Goal: Task Accomplishment & Management: Manage account settings

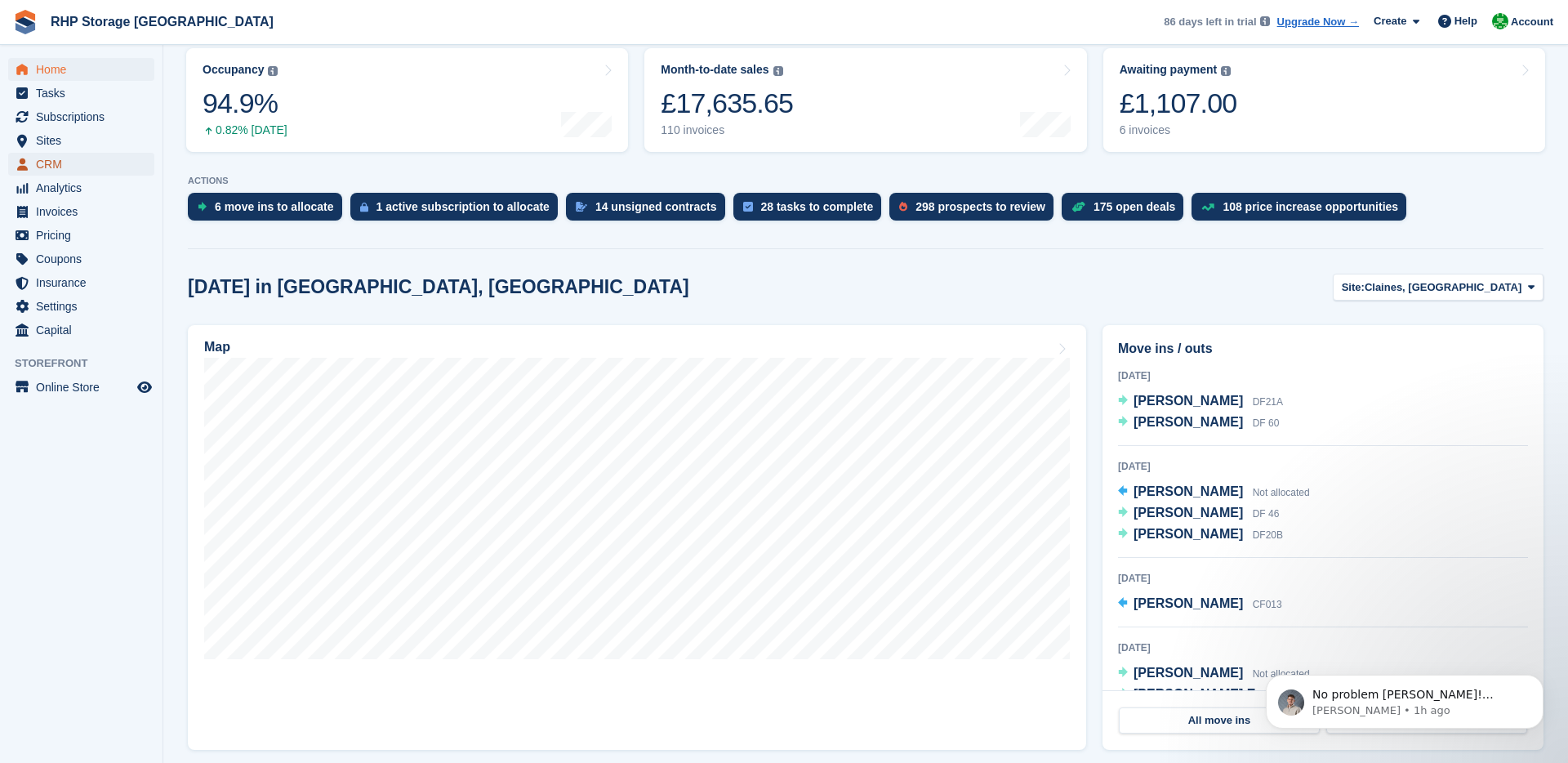
click at [77, 164] on span "CRM" at bounding box center [85, 164] width 98 height 23
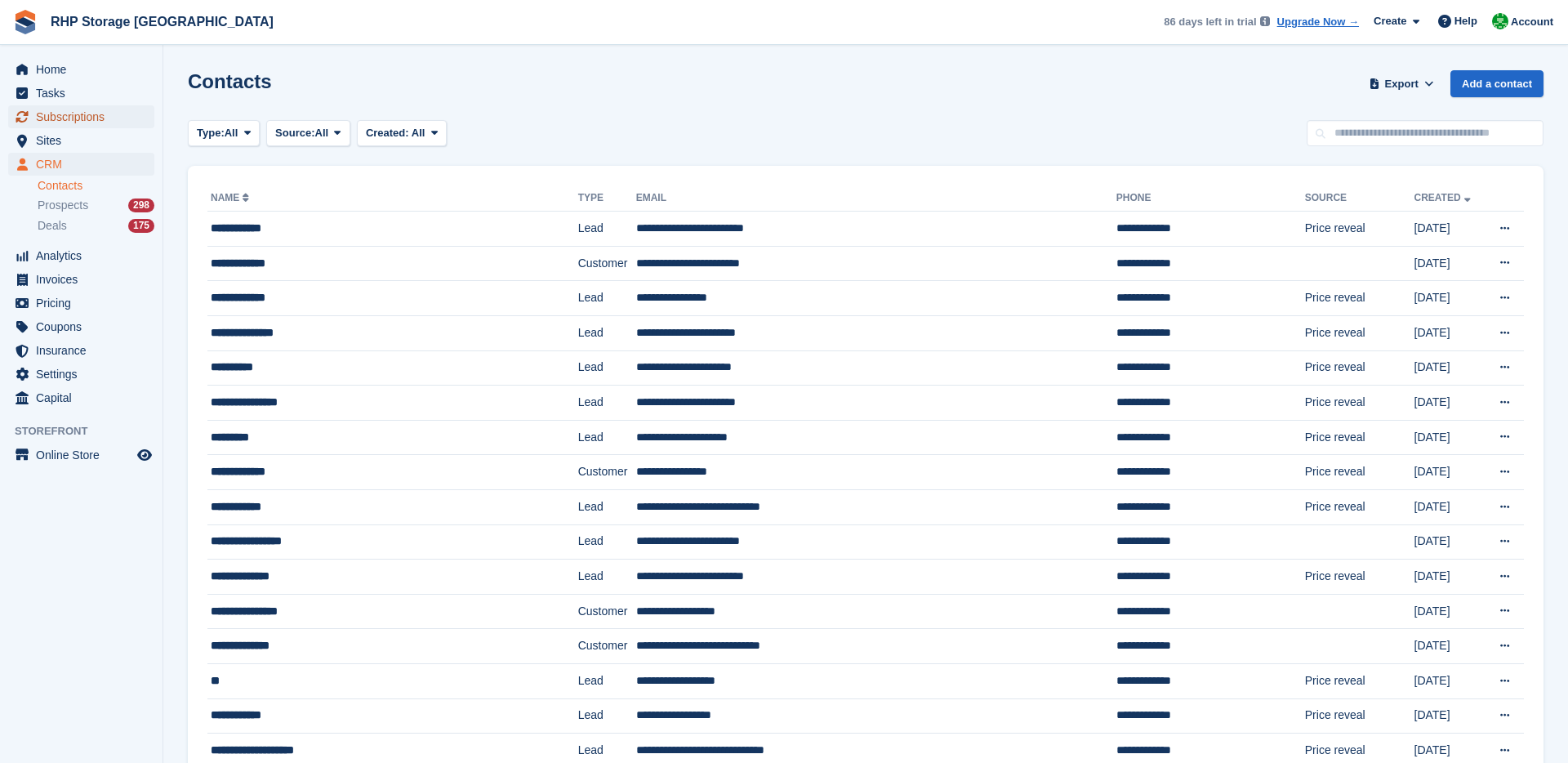
click at [66, 121] on span "Subscriptions" at bounding box center [85, 116] width 98 height 23
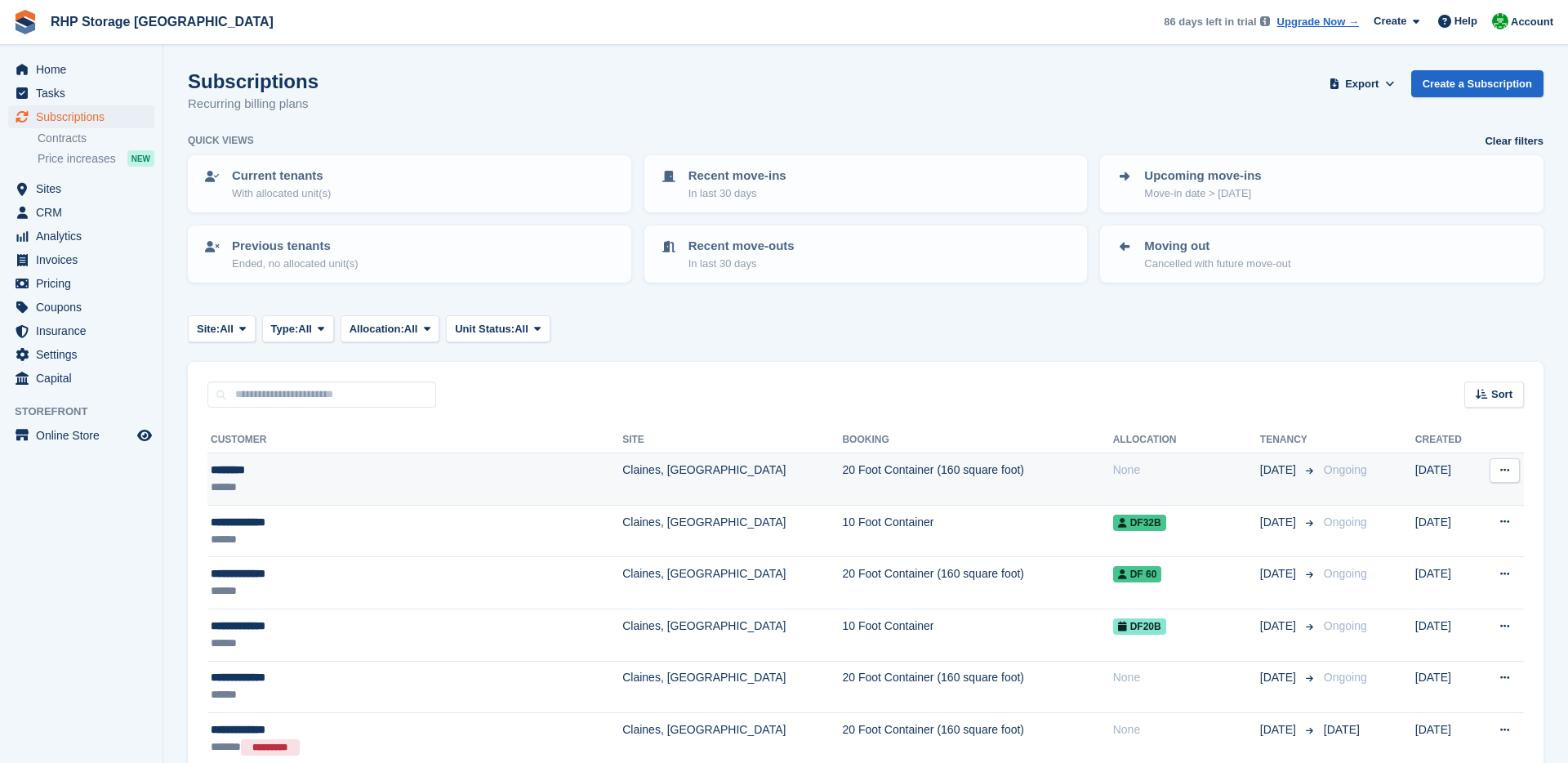
click at [623, 491] on td "Claines, [GEOGRAPHIC_DATA]" at bounding box center [732, 479] width 220 height 52
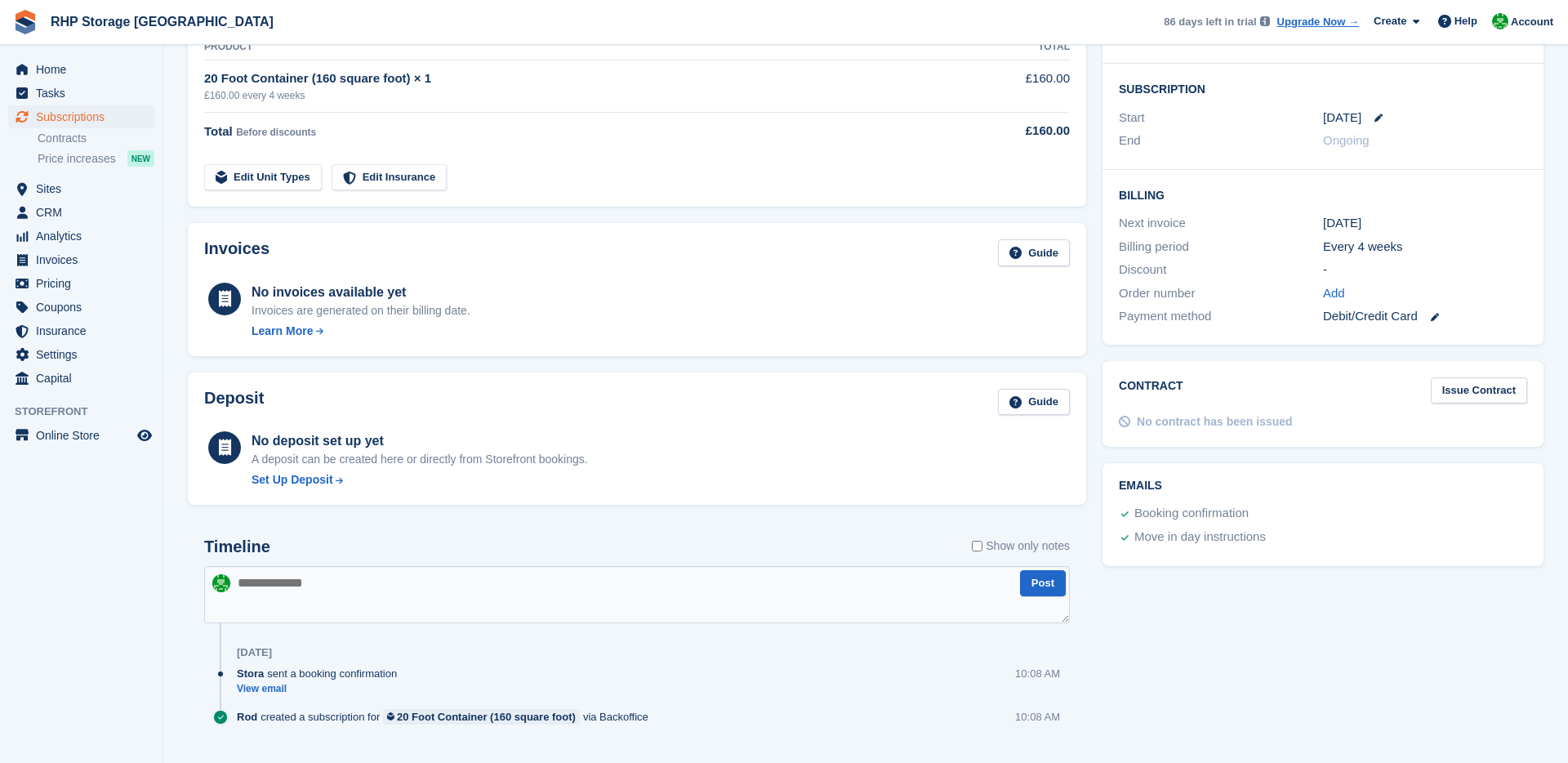
scroll to position [294, 0]
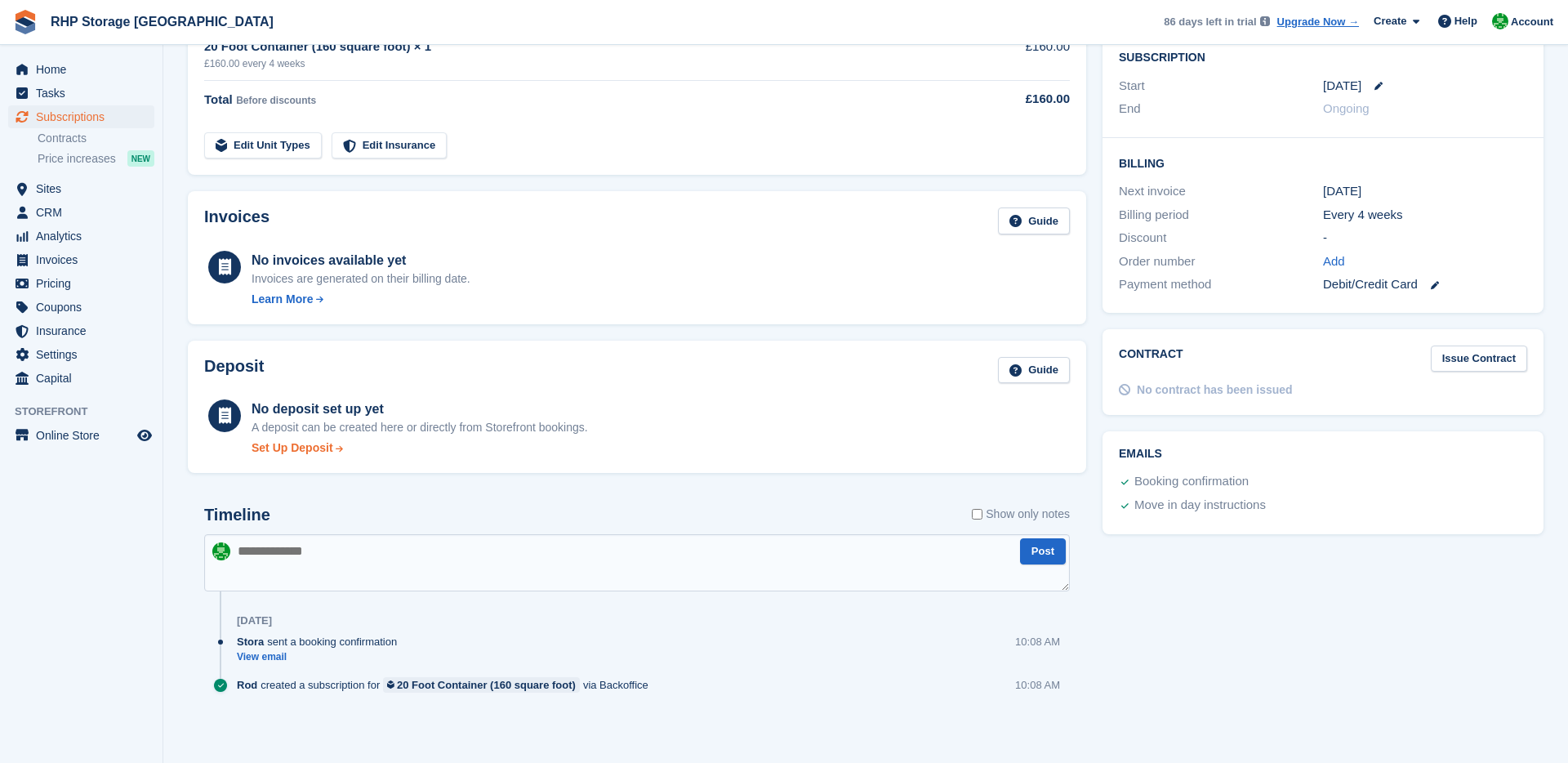
click at [261, 450] on div "Set Up Deposit" at bounding box center [292, 448] width 82 height 17
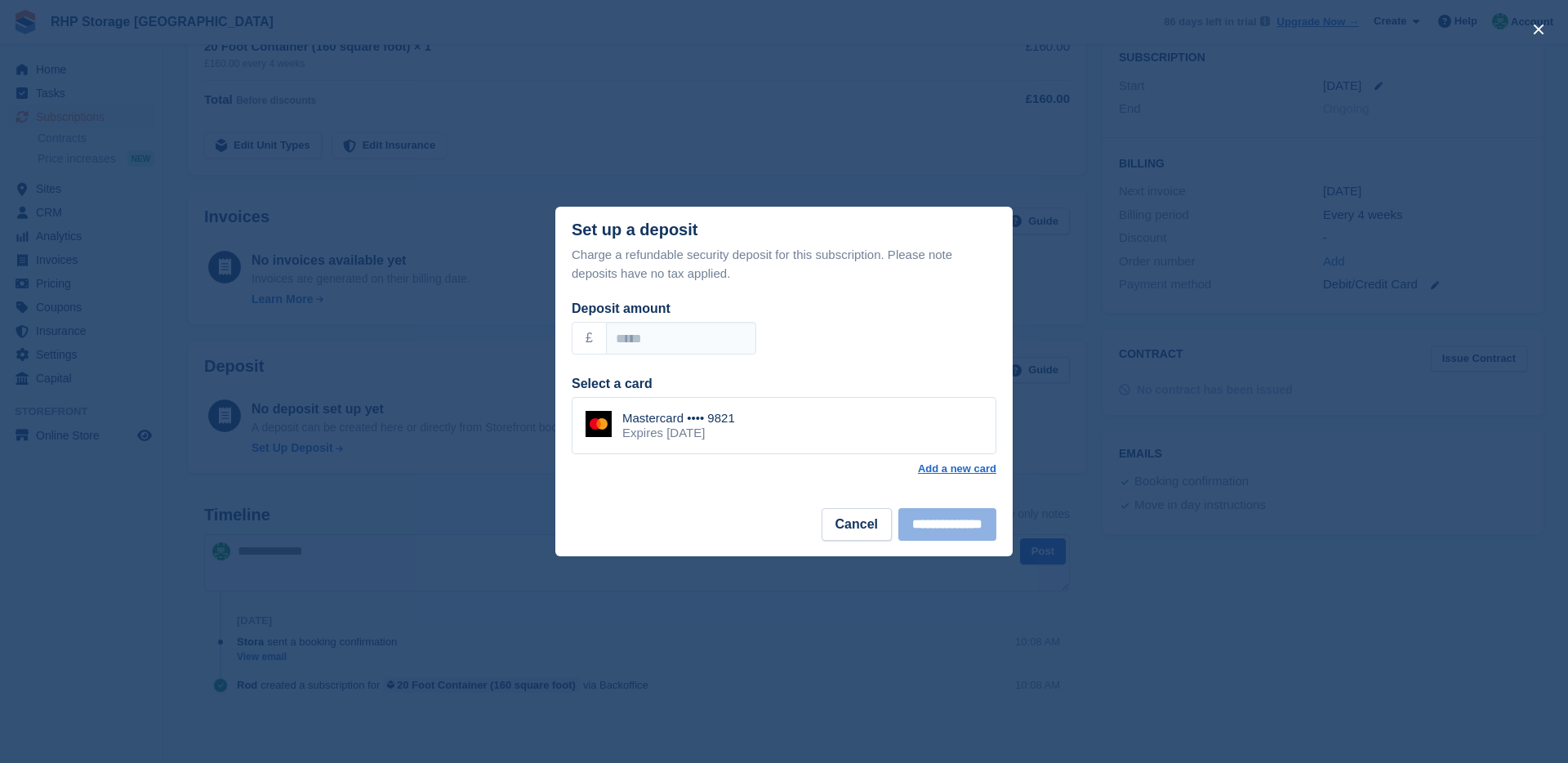
click at [735, 437] on div "Expires September 2030" at bounding box center [678, 433] width 113 height 15
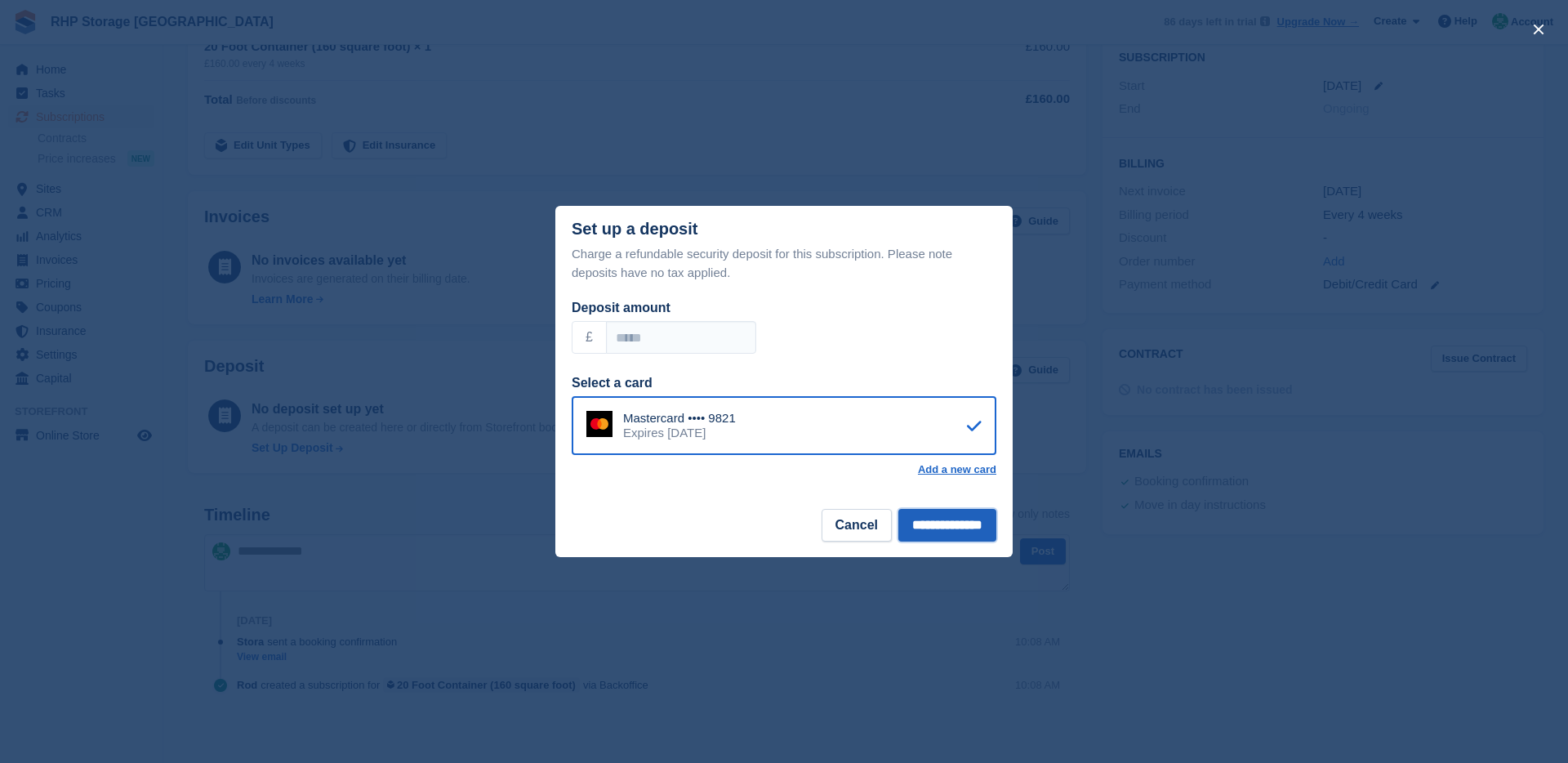
click at [925, 529] on input "**********" at bounding box center [946, 525] width 98 height 33
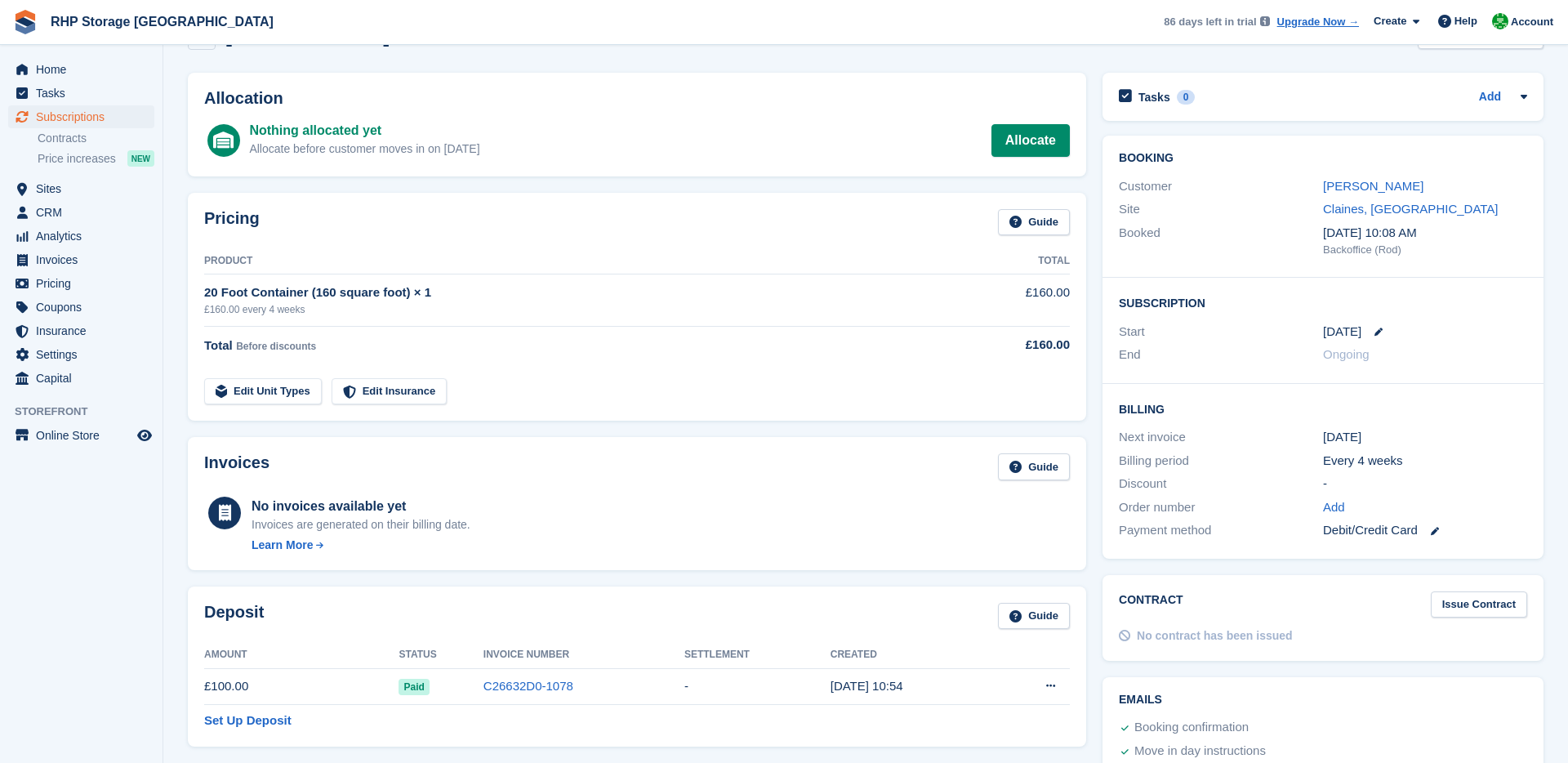
scroll to position [41, 0]
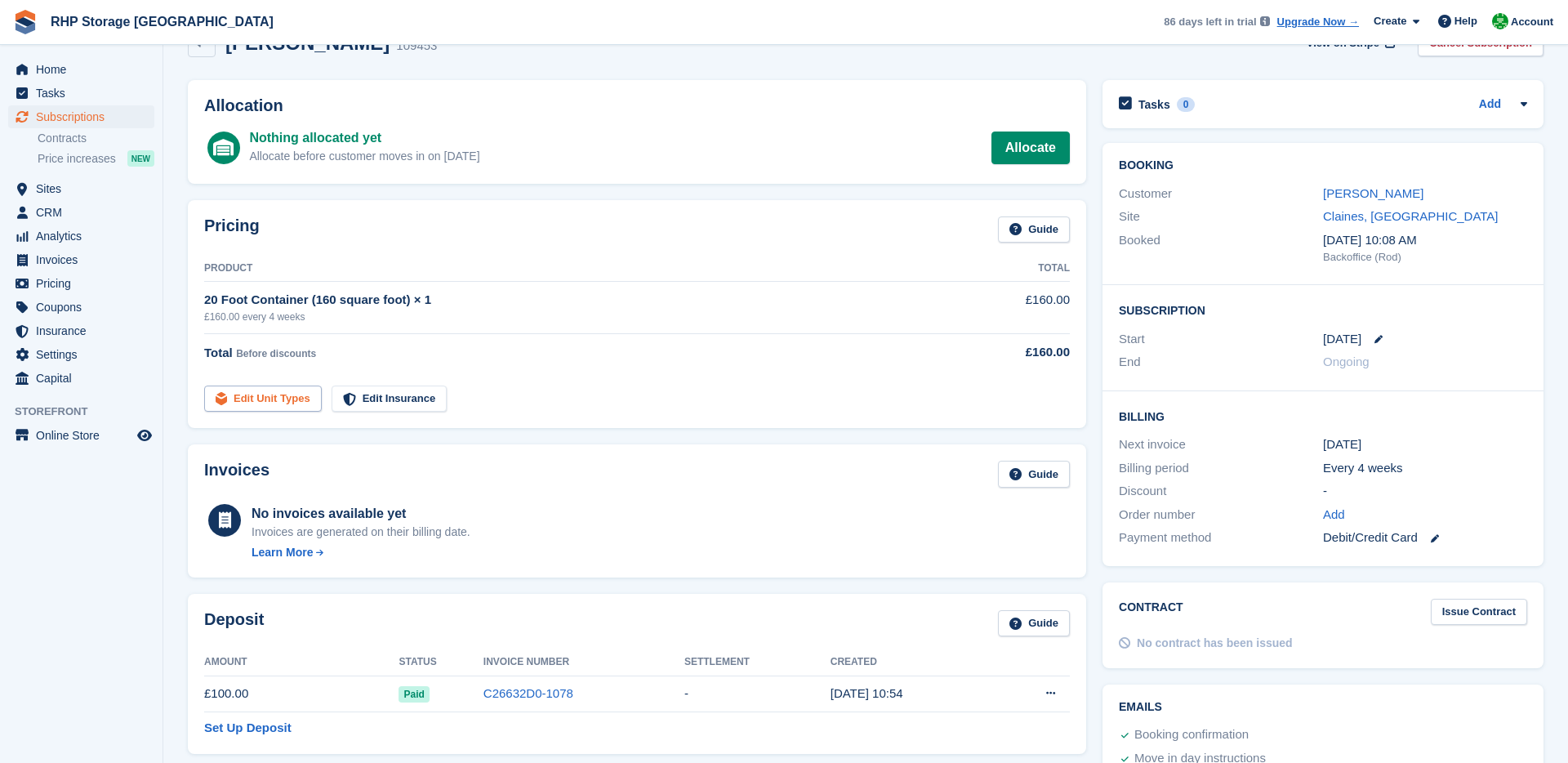
click at [288, 393] on link "Edit Unit Types" at bounding box center [262, 398] width 117 height 27
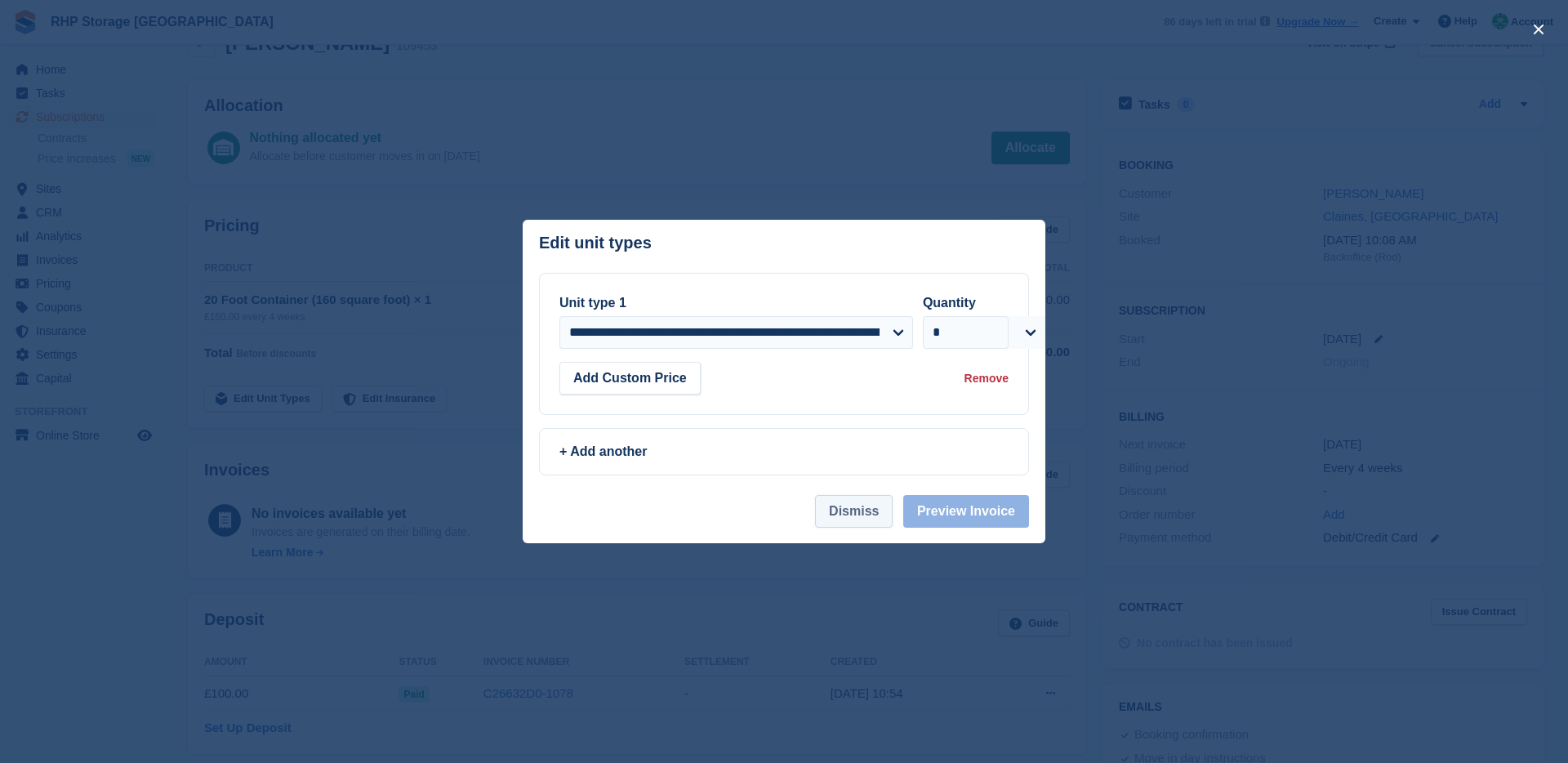
click at [861, 517] on button "Dismiss" at bounding box center [853, 511] width 77 height 33
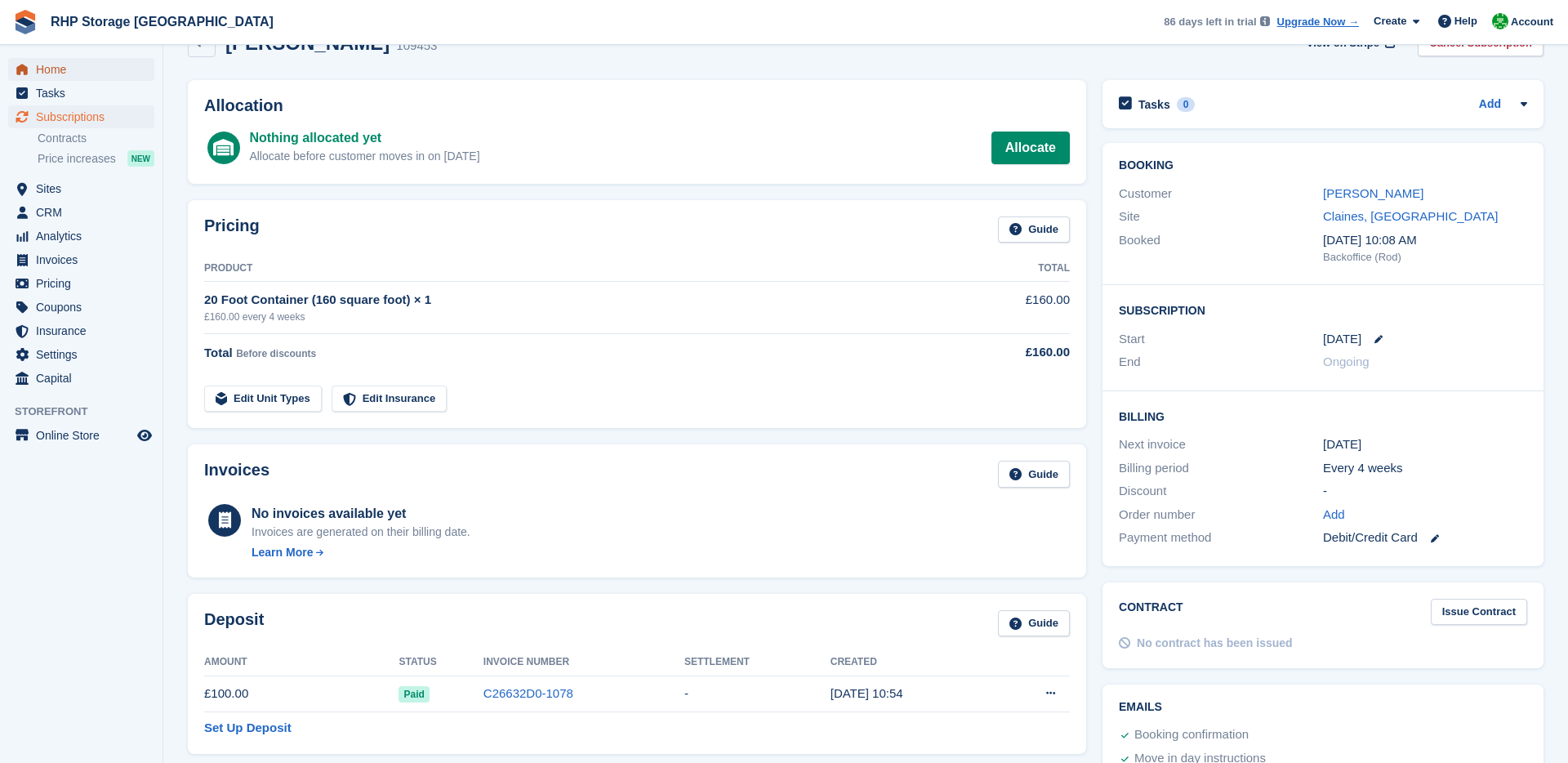
click at [63, 64] on span "Home" at bounding box center [85, 69] width 98 height 23
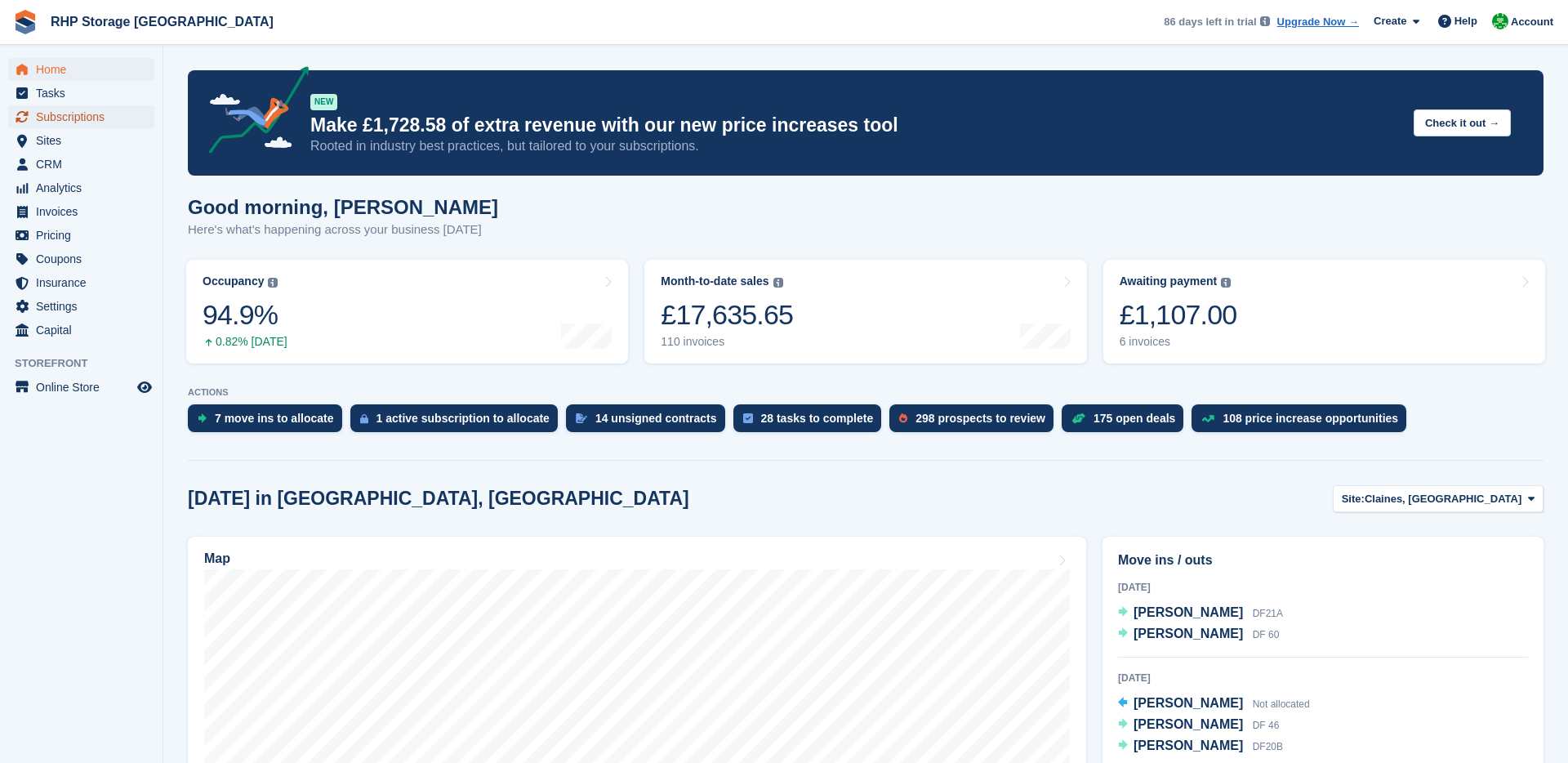
click at [84, 123] on span "Subscriptions" at bounding box center [85, 116] width 98 height 23
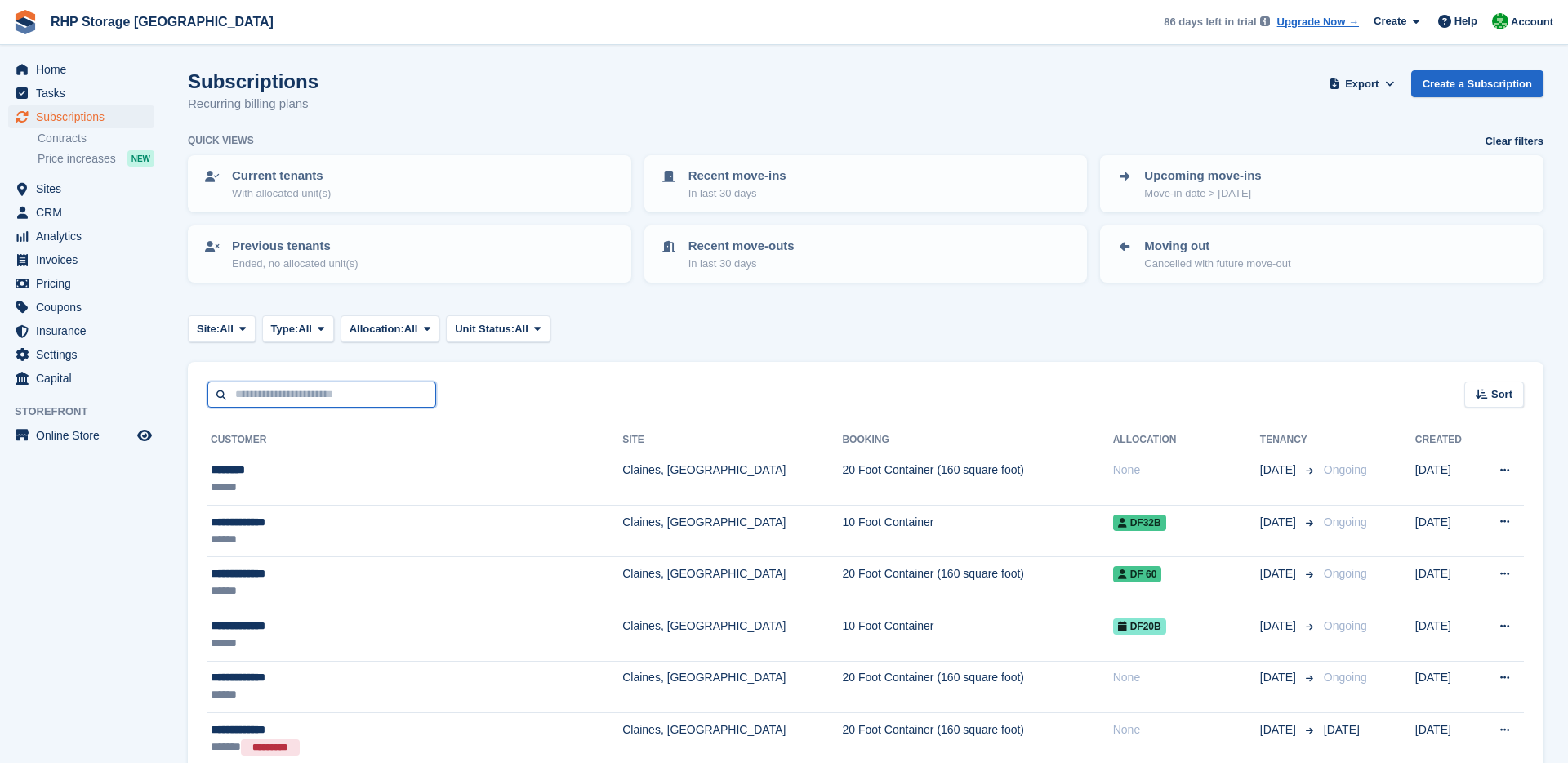
click at [347, 382] on input "text" at bounding box center [322, 395] width 229 height 27
type input "*****"
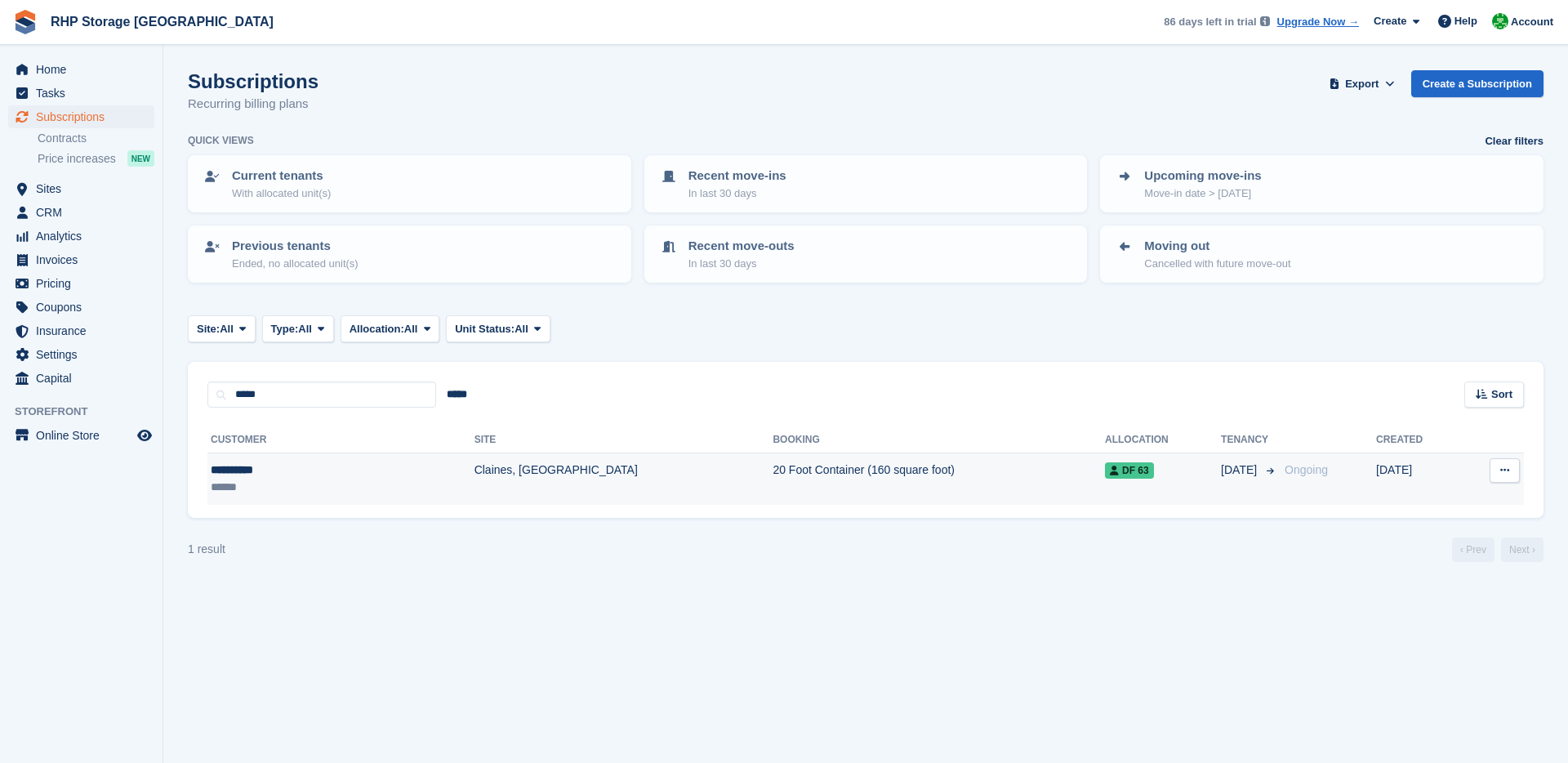
click at [475, 483] on td "Claines, [GEOGRAPHIC_DATA]" at bounding box center [623, 478] width 299 height 51
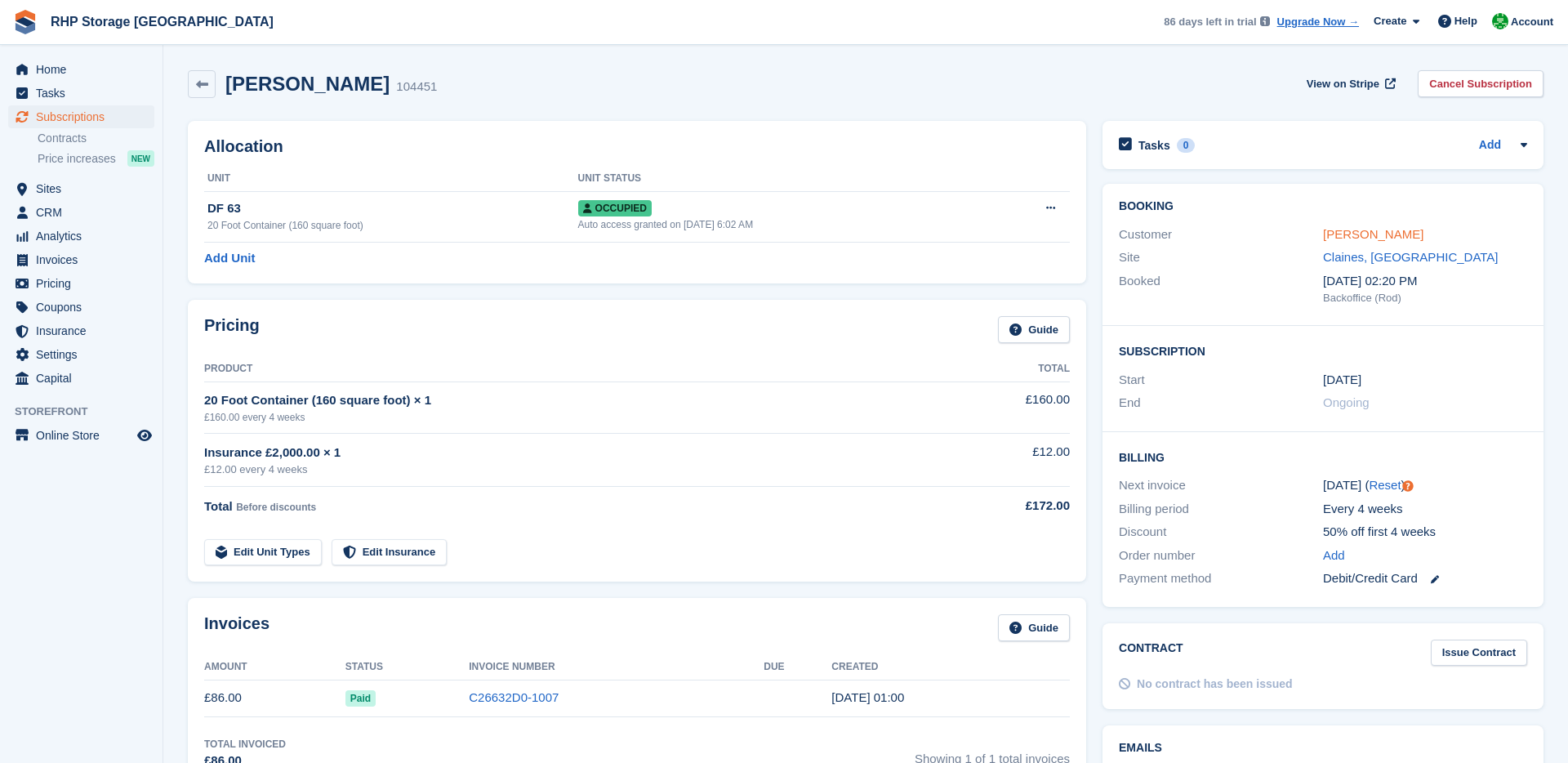
click at [1355, 235] on link "Mark Price" at bounding box center [1374, 234] width 101 height 14
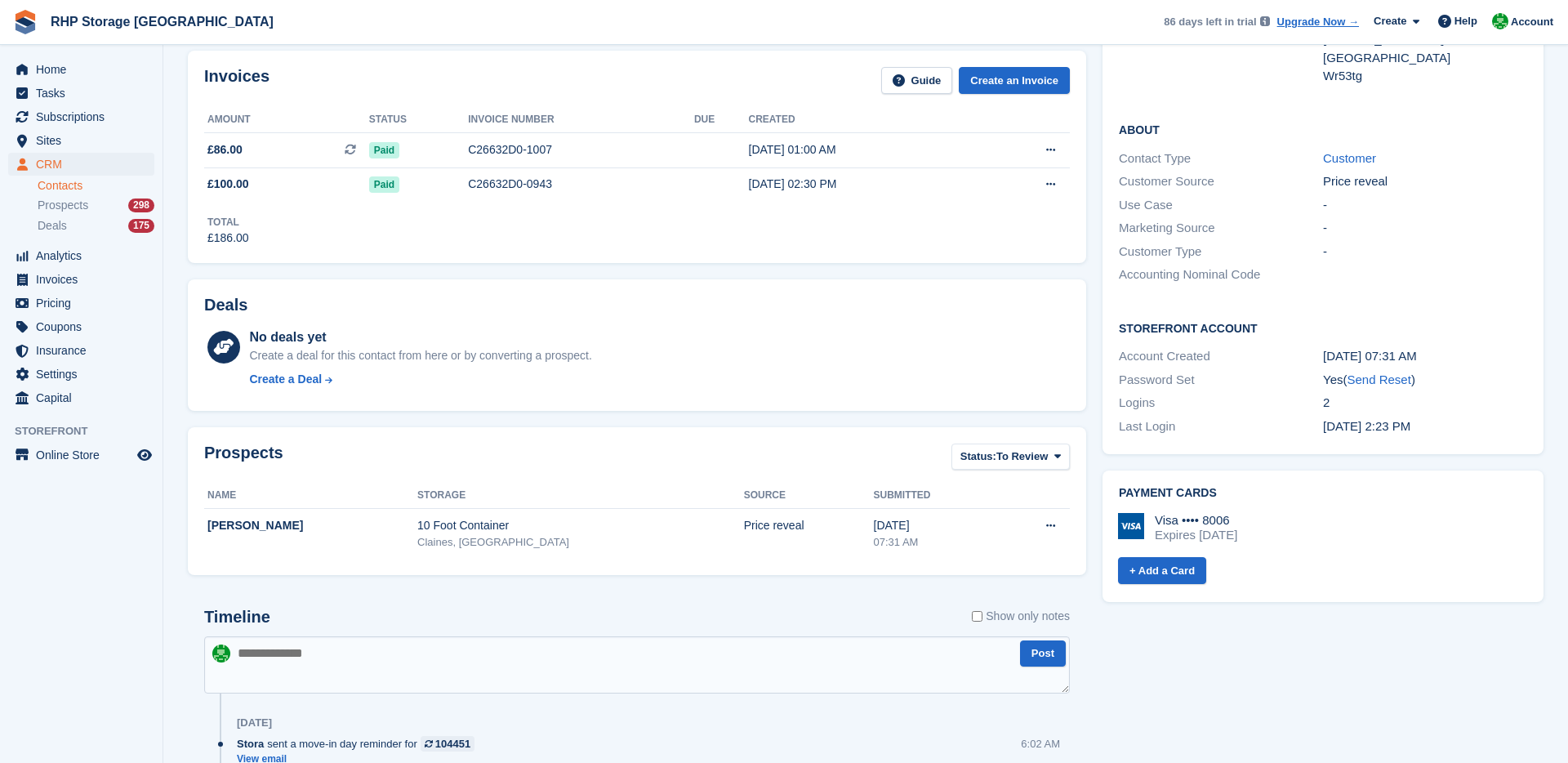
scroll to position [329, 0]
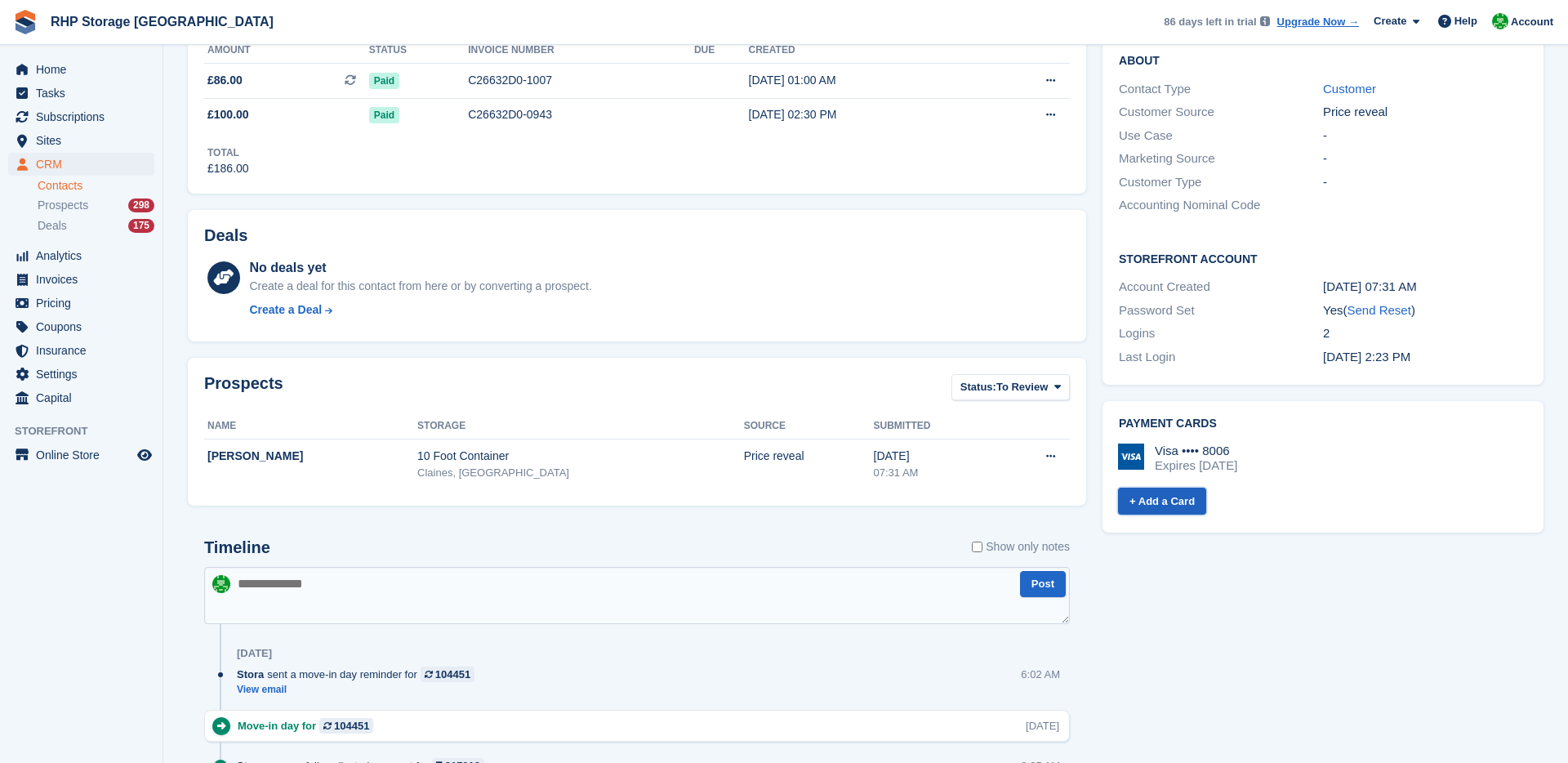
click at [1176, 488] on link "+ Add a Card" at bounding box center [1161, 501] width 88 height 27
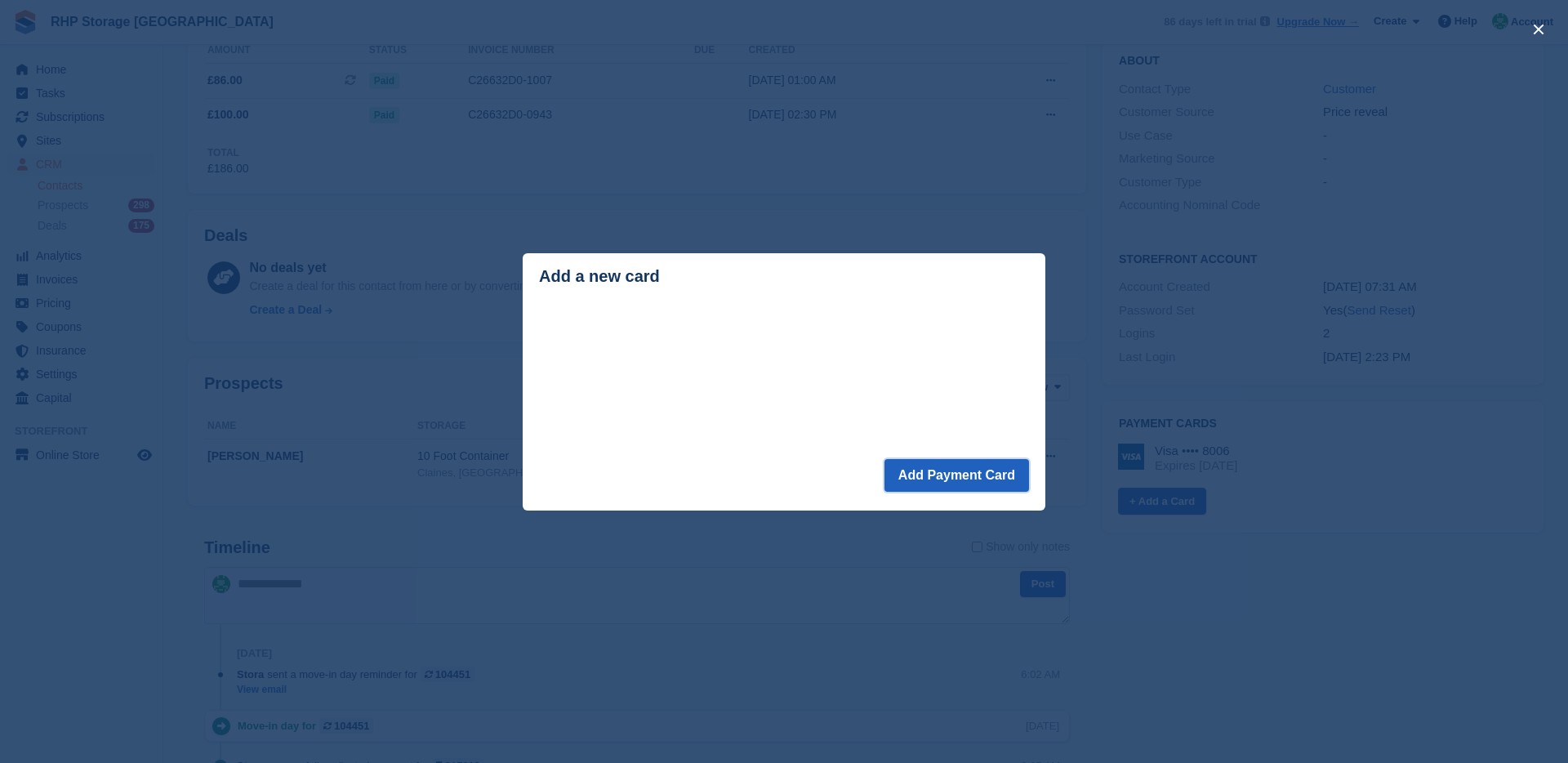
click at [926, 480] on button "Add Payment Card" at bounding box center [956, 475] width 144 height 33
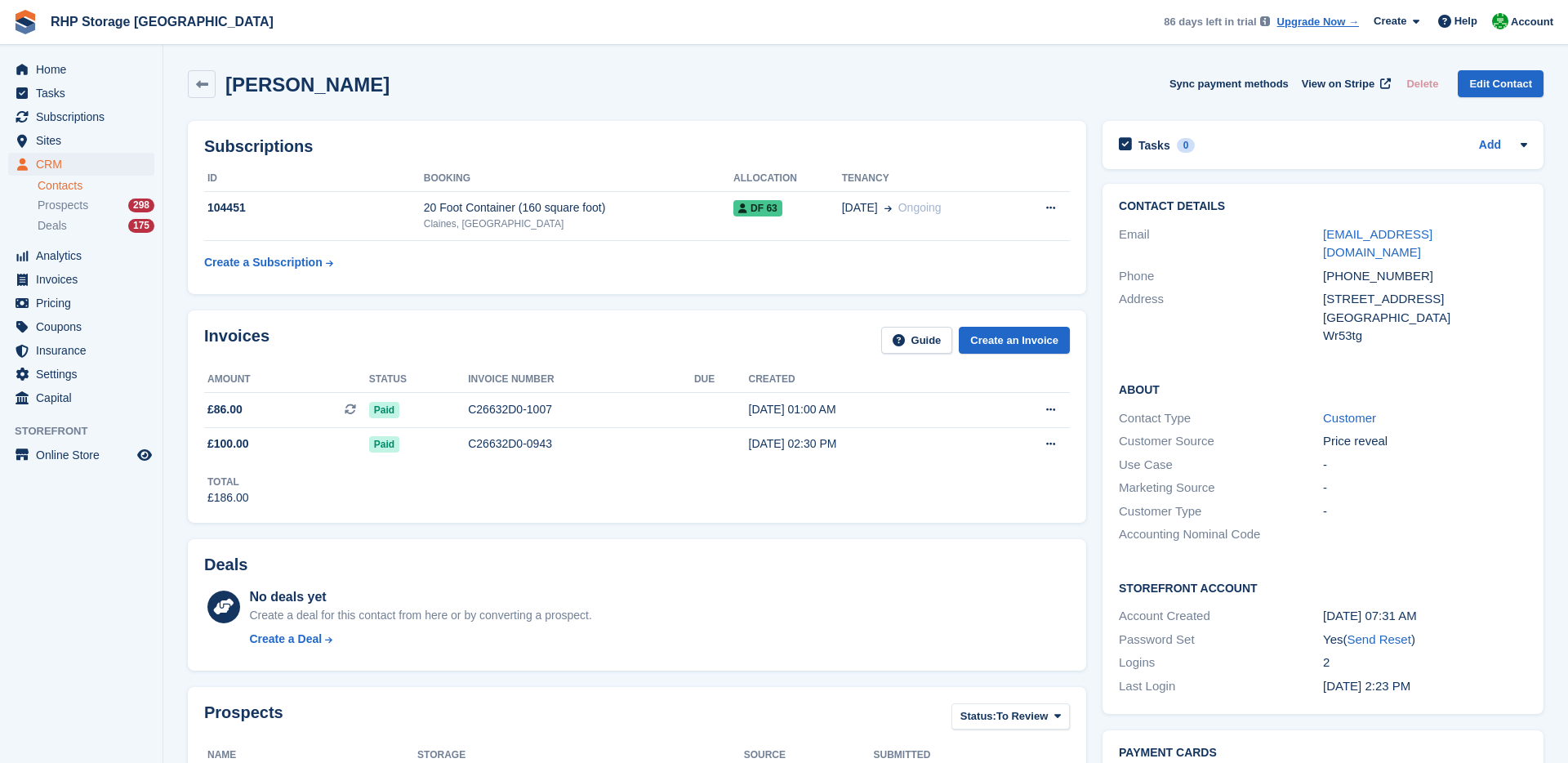
click at [417, 110] on div "Mark Price Sync payment methods View on Stripe Delete Edit Contact" at bounding box center [865, 87] width 1372 height 50
click at [87, 63] on span "Home" at bounding box center [85, 69] width 98 height 23
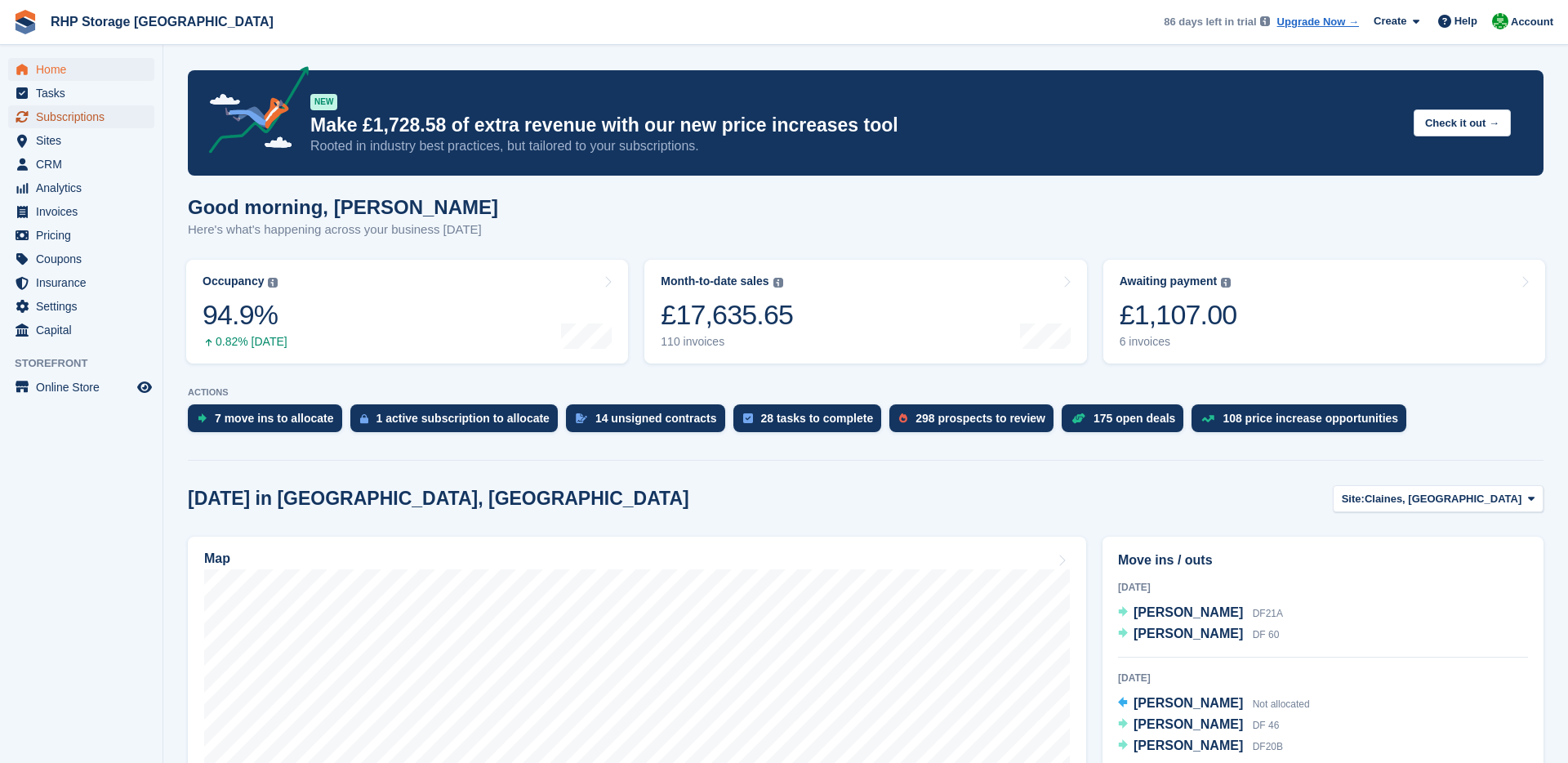
click at [72, 117] on span "Subscriptions" at bounding box center [85, 116] width 98 height 23
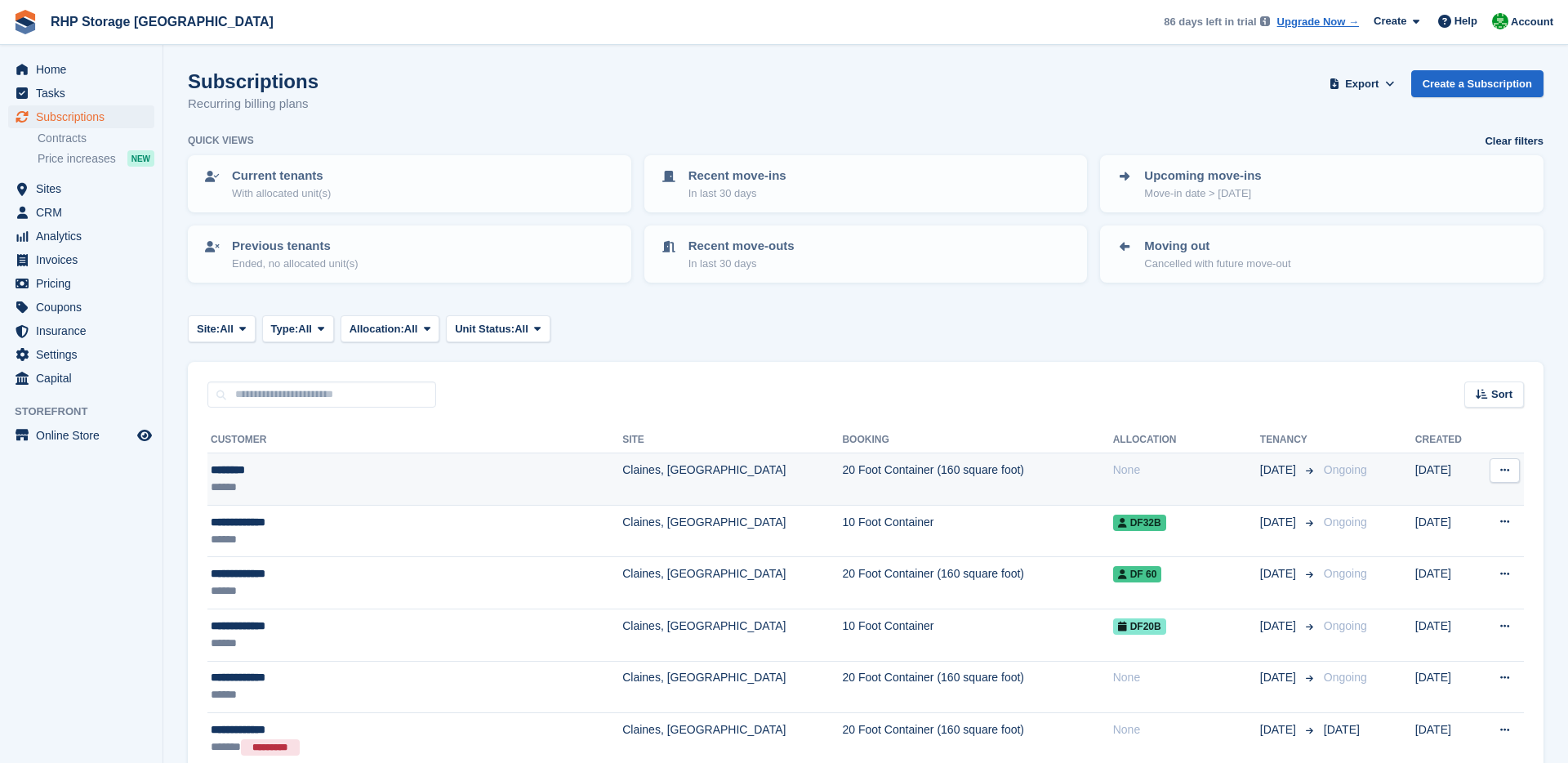
click at [467, 500] on td "******** ******" at bounding box center [415, 479] width 415 height 52
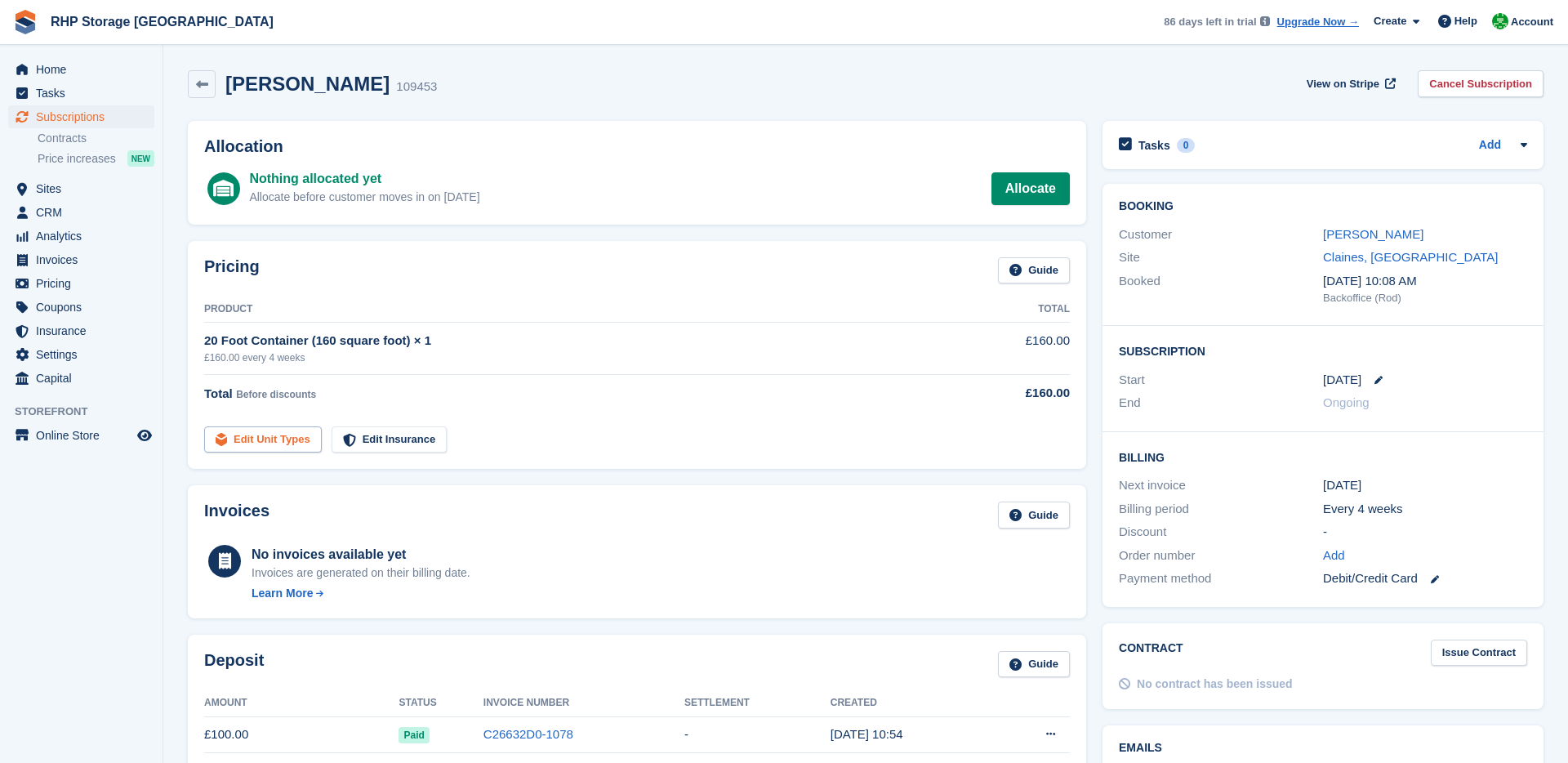
click at [281, 450] on link "Edit Unit Types" at bounding box center [262, 439] width 117 height 27
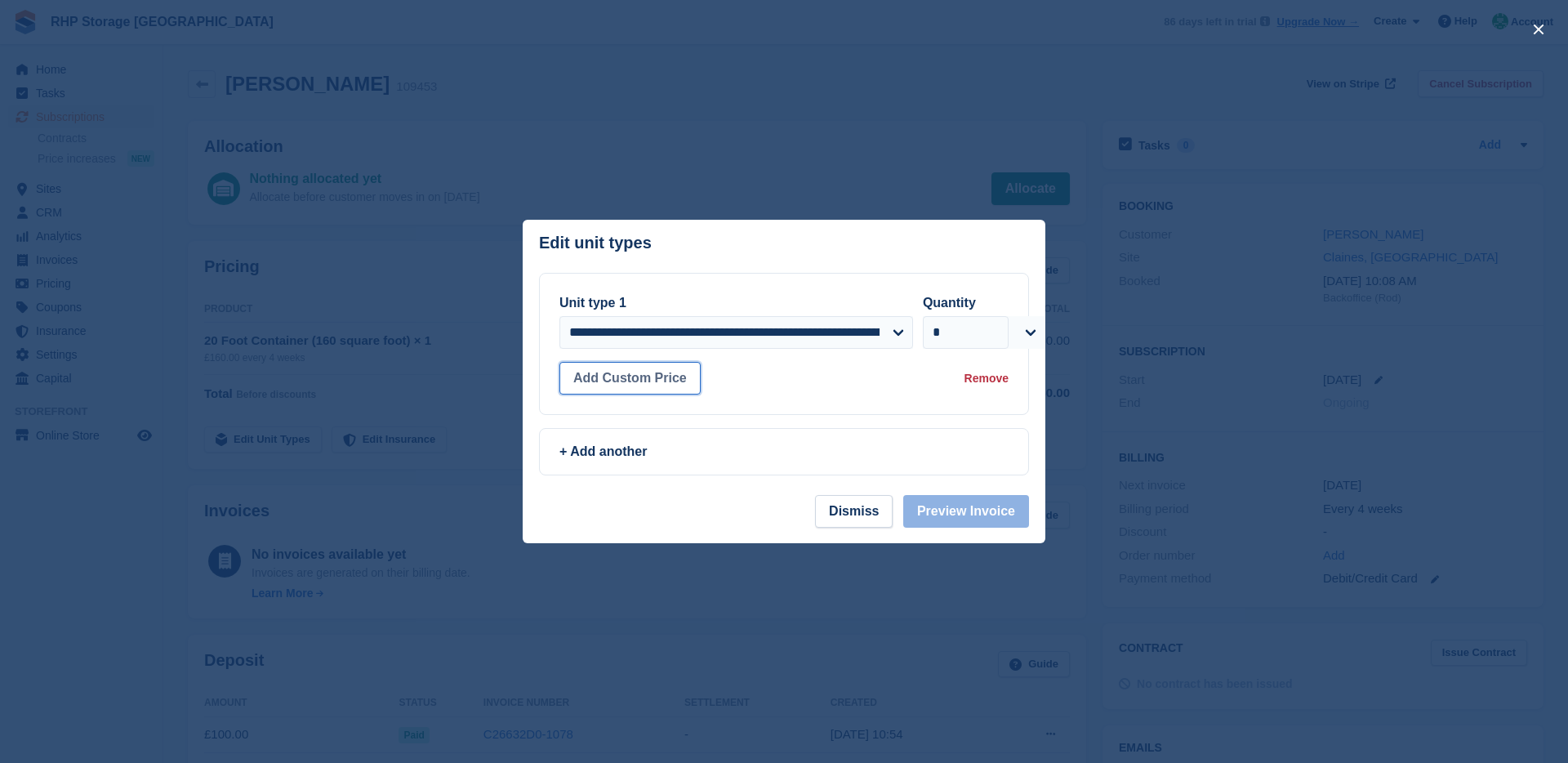
click at [650, 372] on button "Add Custom Price" at bounding box center [630, 378] width 141 height 33
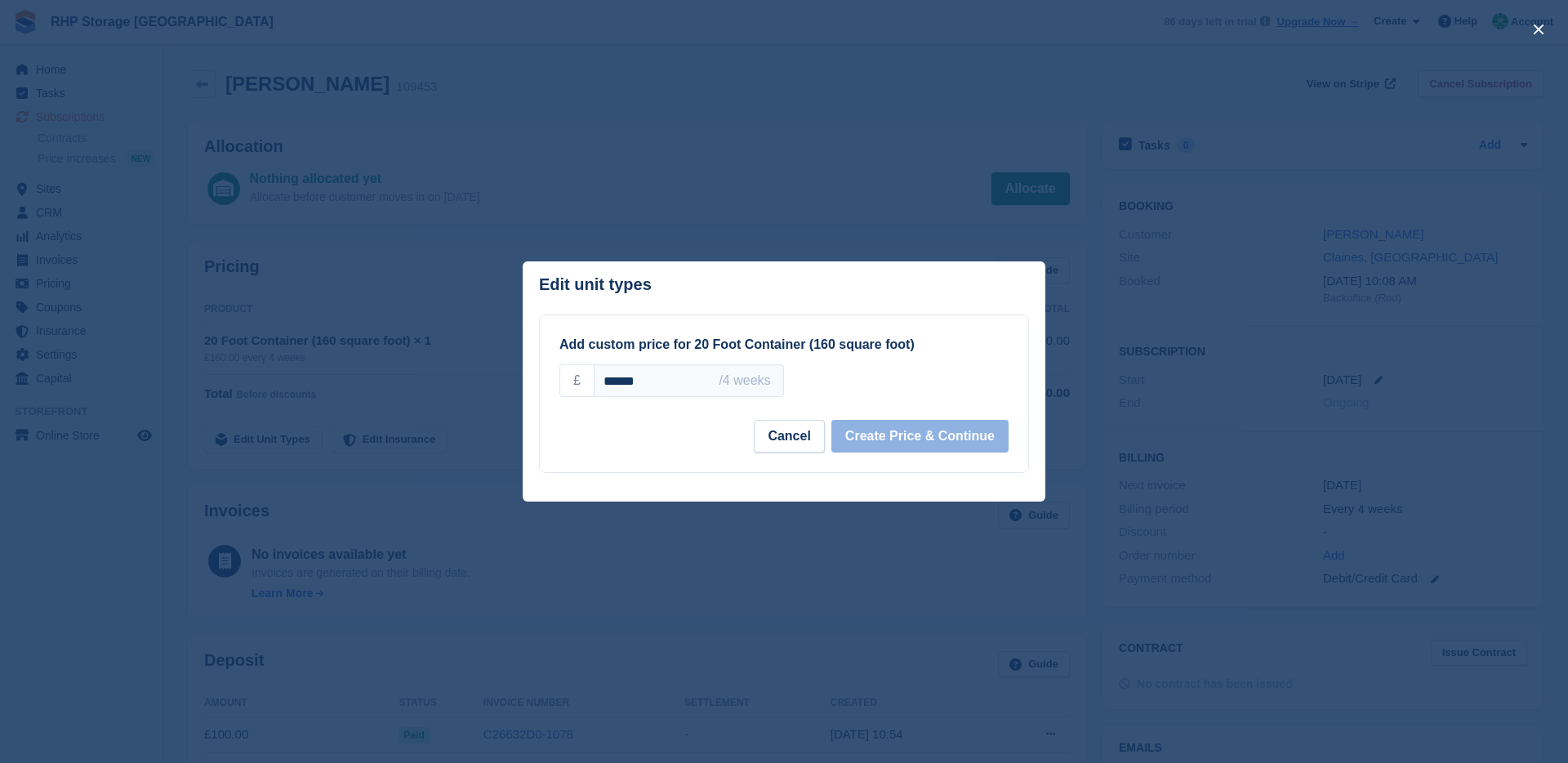
drag, startPoint x: 671, startPoint y: 386, endPoint x: 539, endPoint y: 366, distance: 133.5
click at [540, 366] on div "Add custom price for 20 Foot Container (160 square foot) £ ****** /4 weeks +2.5…" at bounding box center [784, 394] width 489 height 156
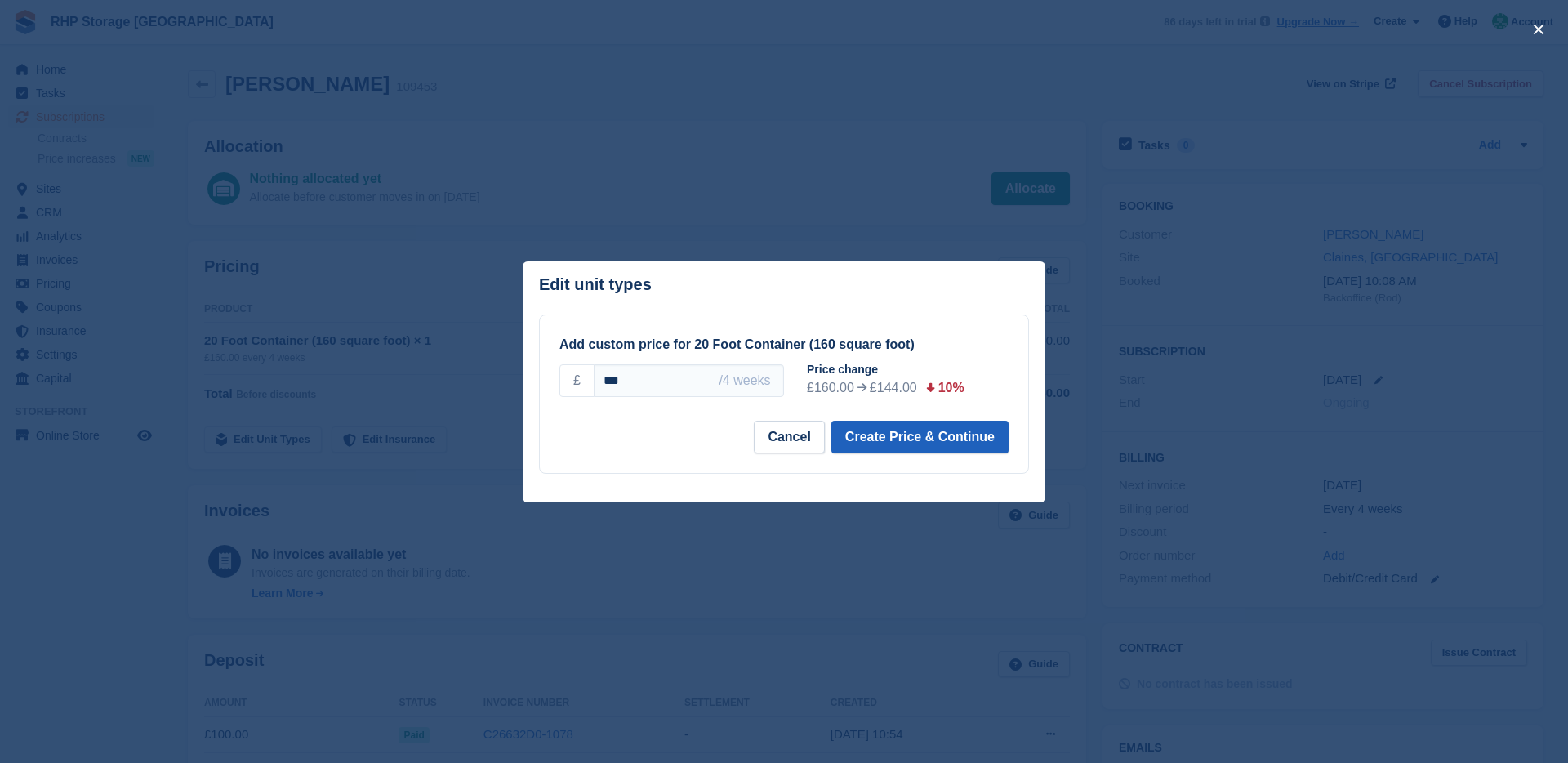
type input "***"
click at [919, 436] on button "Create Price & Continue" at bounding box center [919, 436] width 177 height 33
select select "*****"
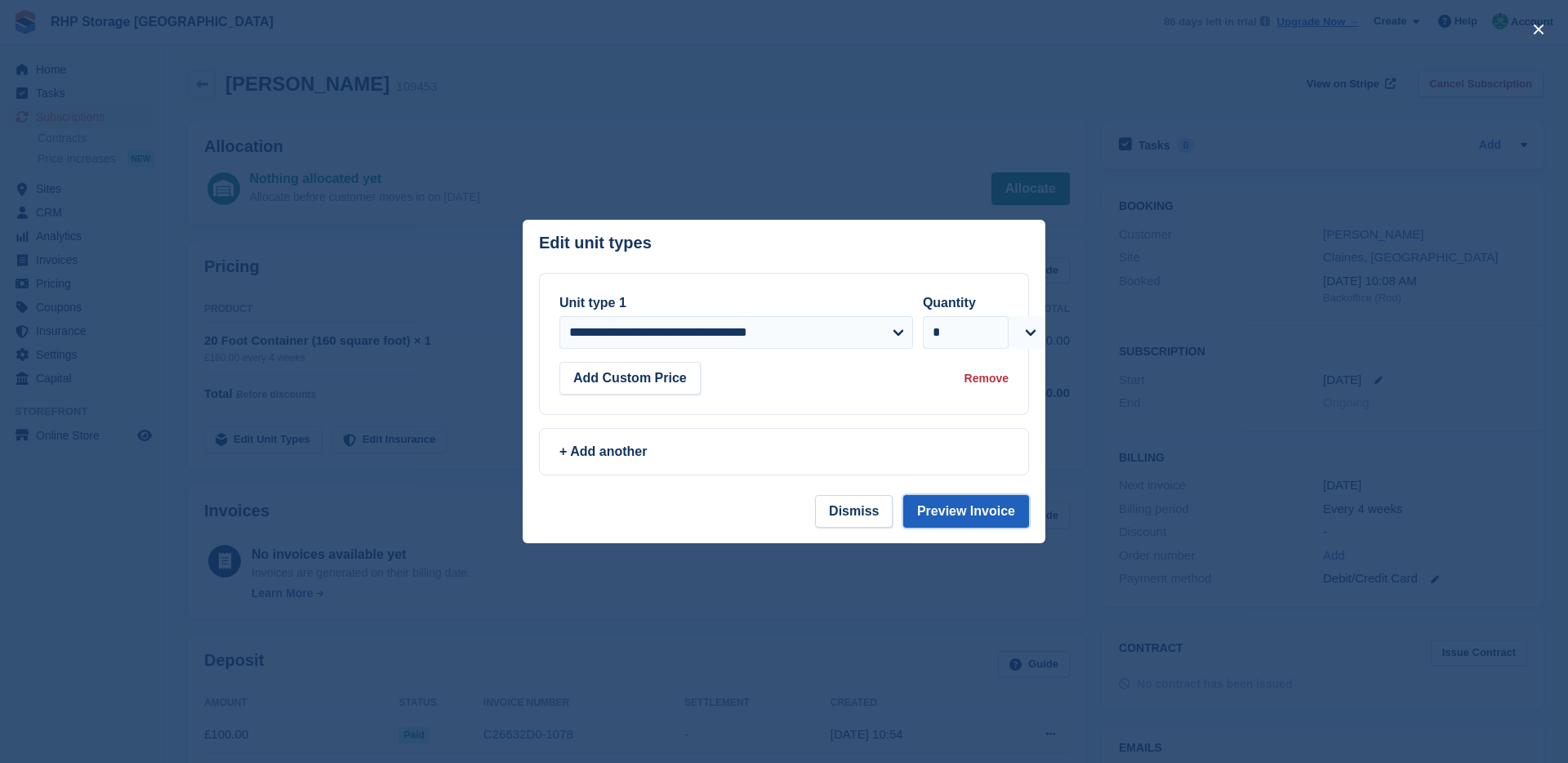
click at [962, 516] on button "Preview Invoice" at bounding box center [966, 511] width 126 height 33
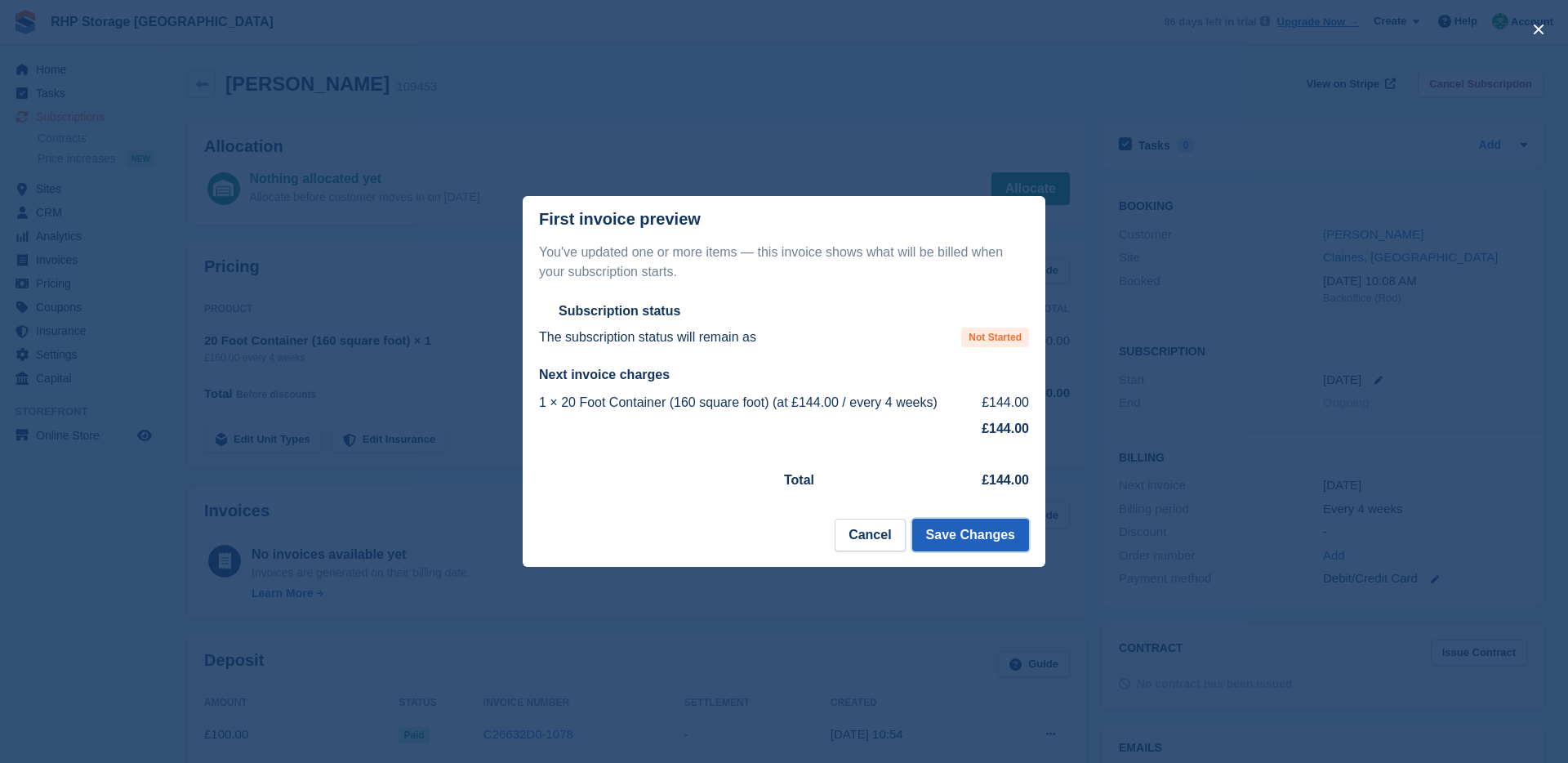
click at [964, 539] on button "Save Changes" at bounding box center [970, 534] width 116 height 33
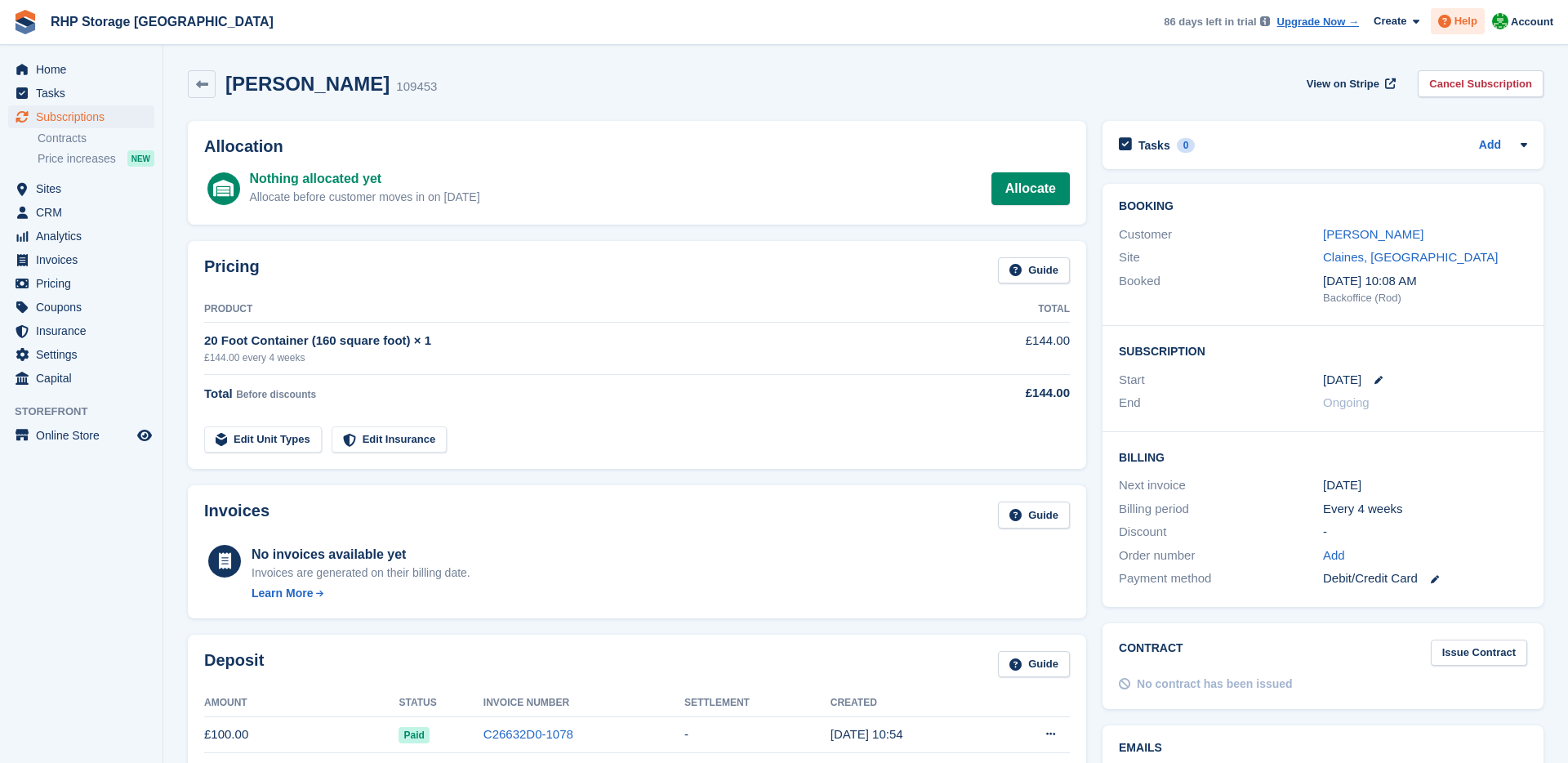
click at [1467, 23] on span "Help" at bounding box center [1466, 21] width 23 height 17
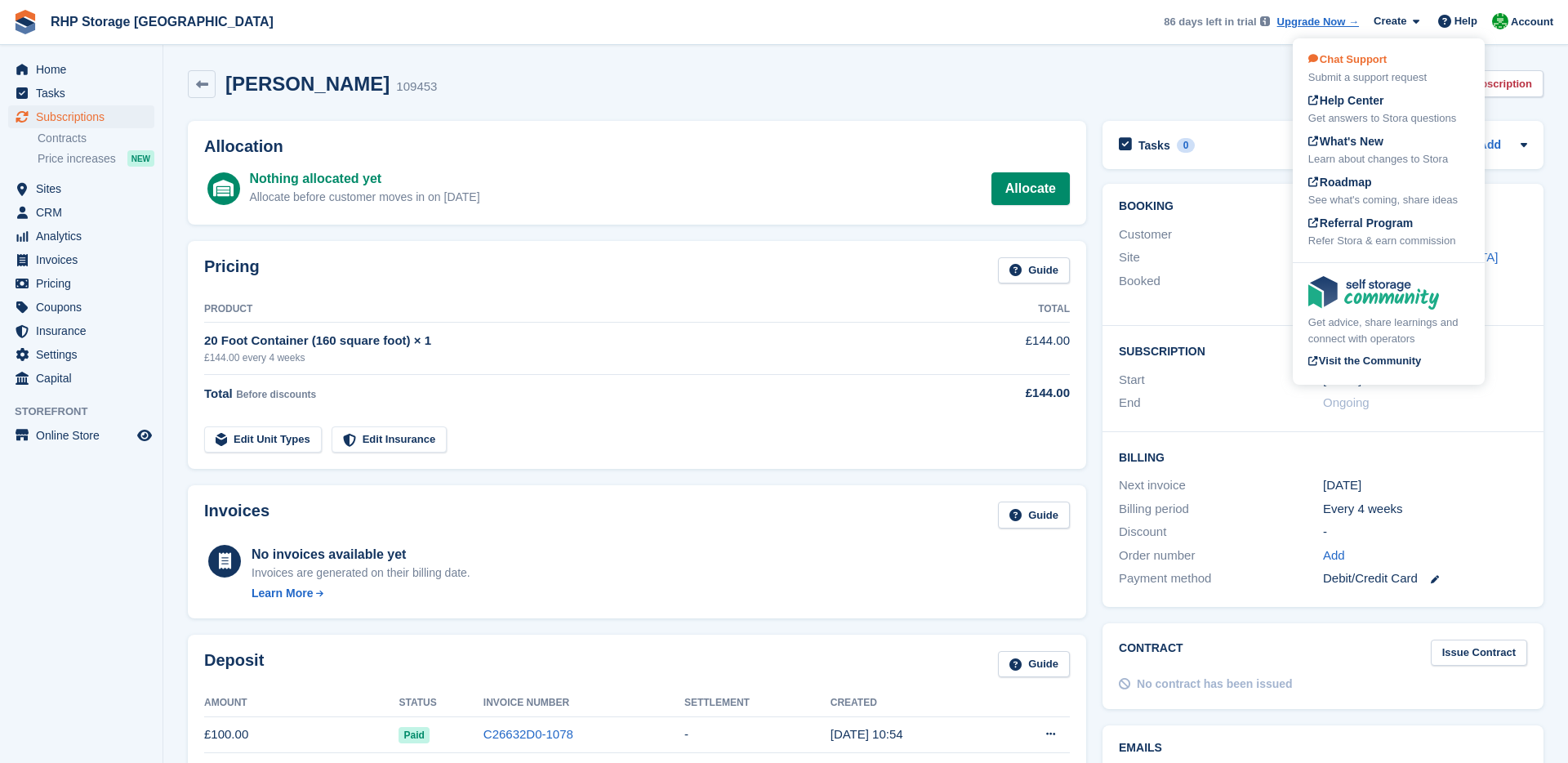
click at [1407, 64] on div "Chat Support Submit a support request" at bounding box center [1388, 68] width 161 height 34
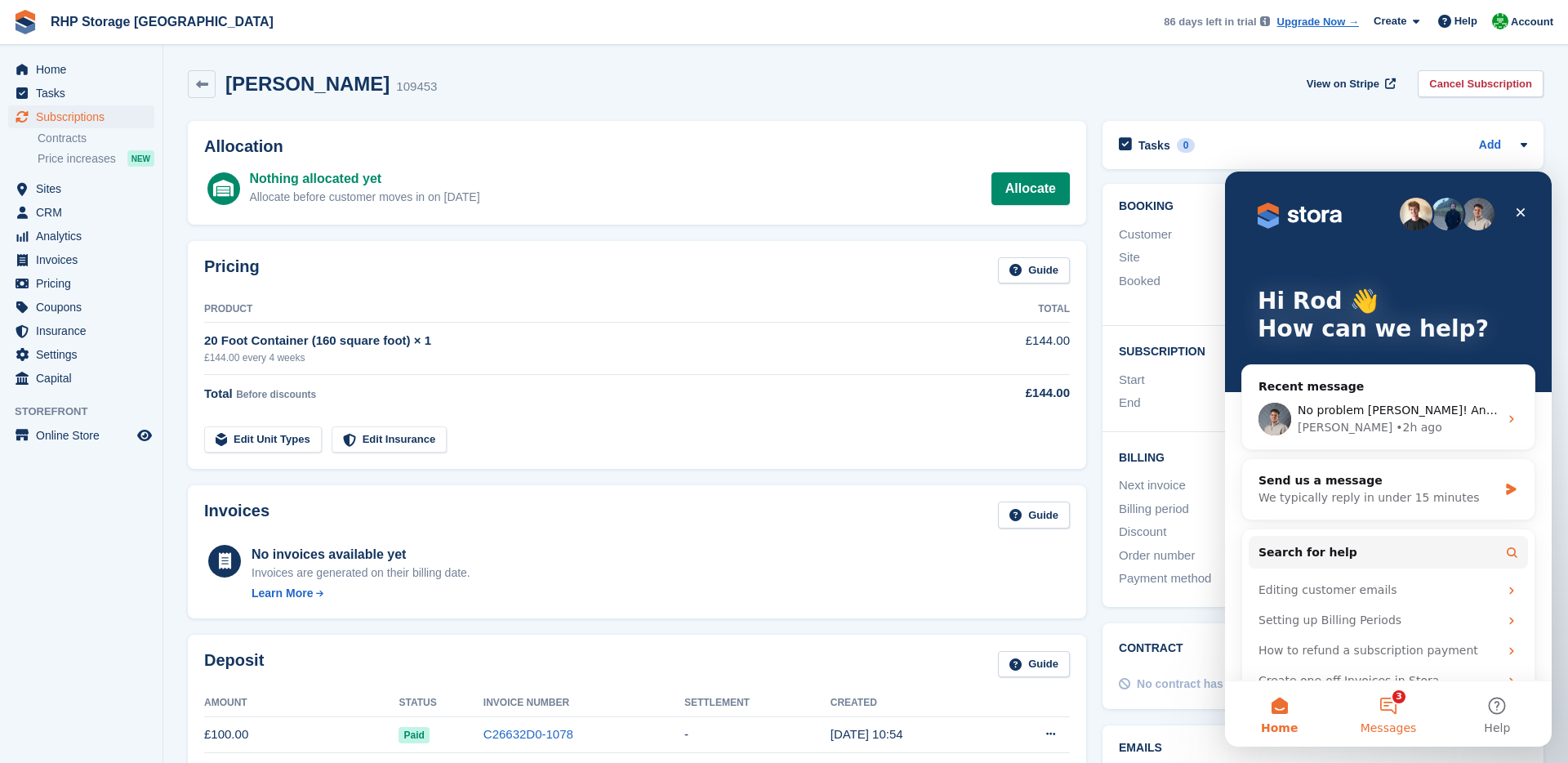
click at [1388, 725] on span "Messages" at bounding box center [1388, 728] width 57 height 11
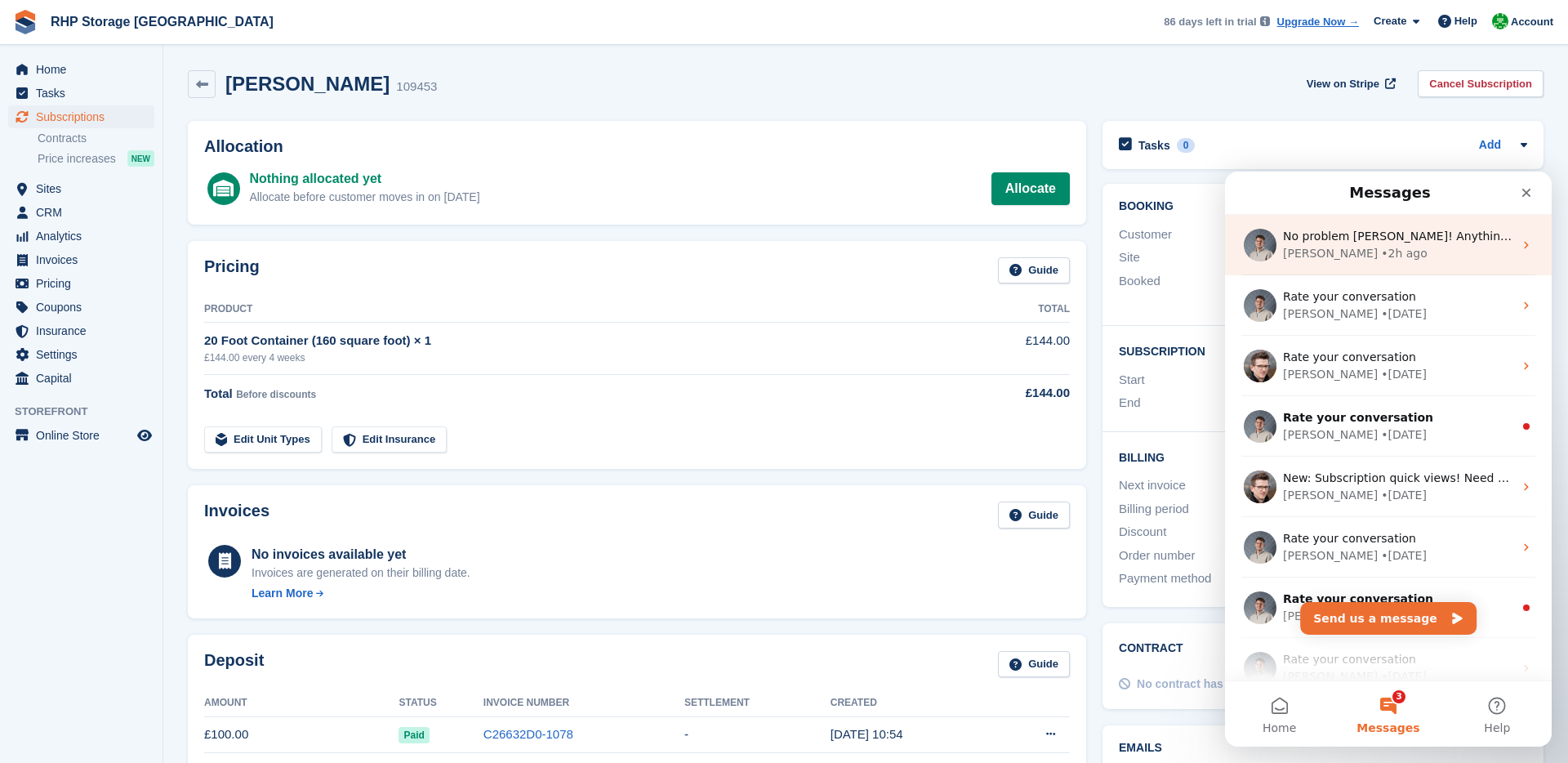
click at [1381, 250] on div "• 2h ago" at bounding box center [1404, 253] width 47 height 17
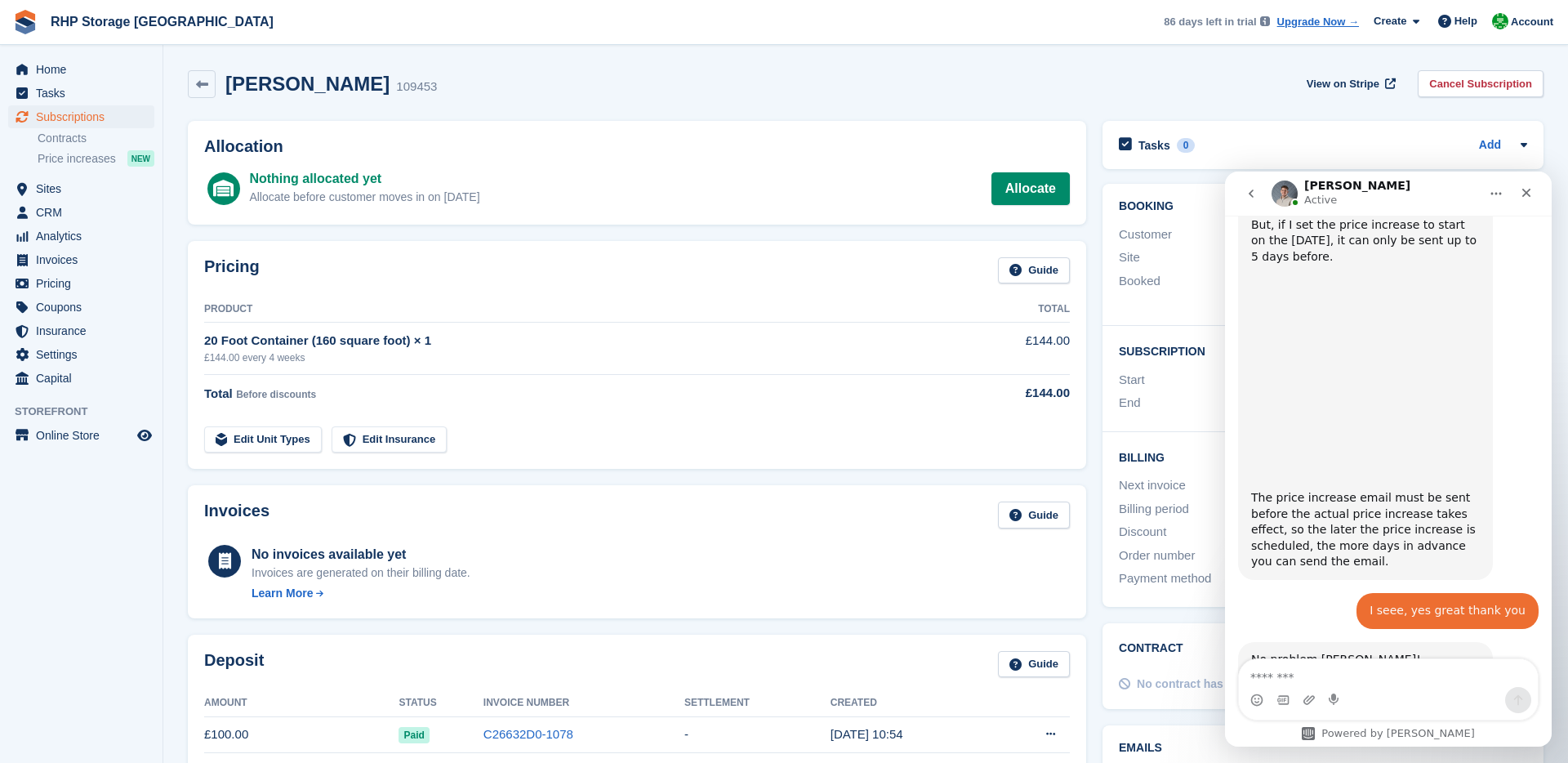
scroll to position [1779, 0]
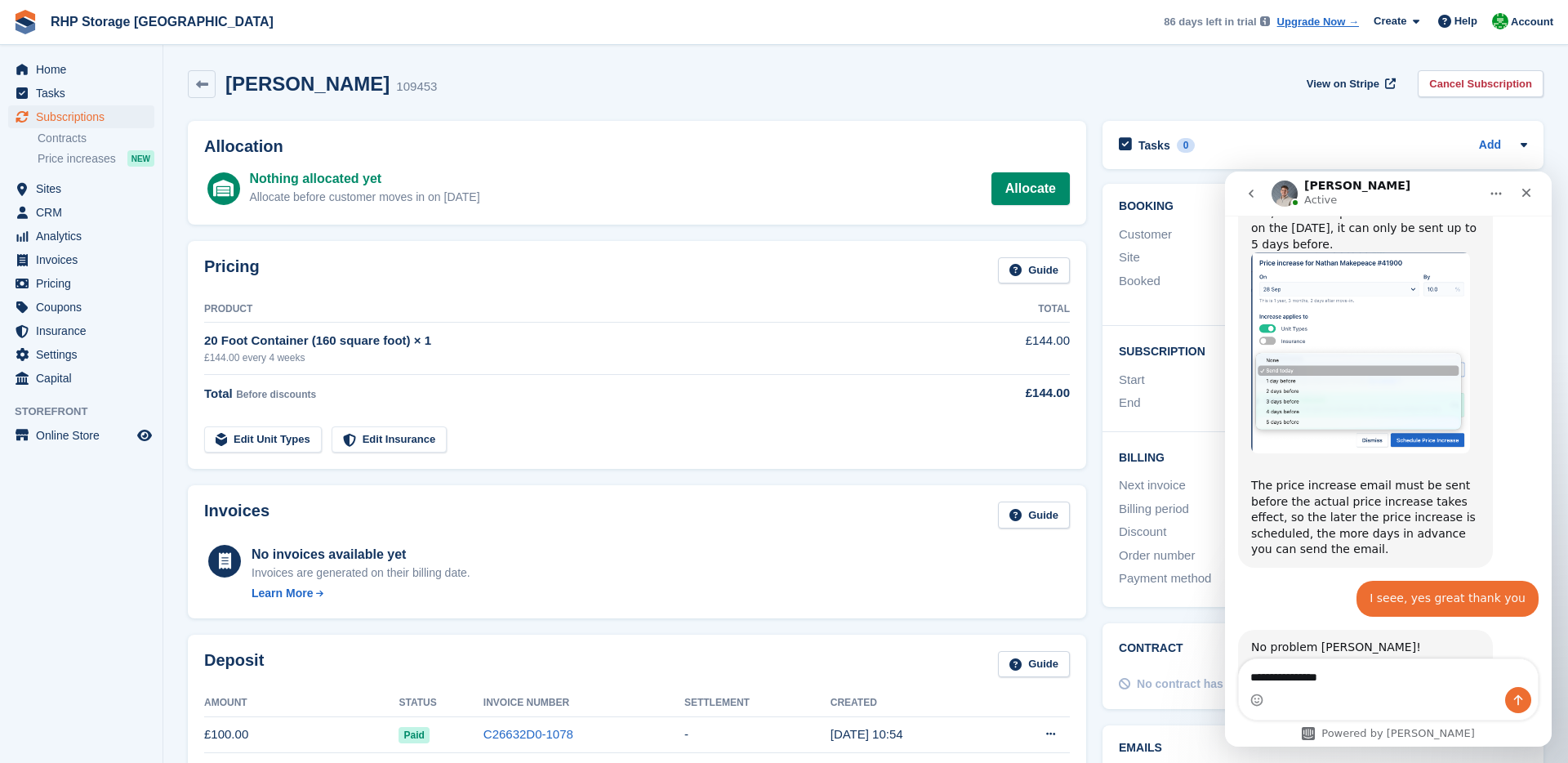
type textarea "**********"
click at [1524, 697] on icon "Send a message…" at bounding box center [1518, 700] width 13 height 13
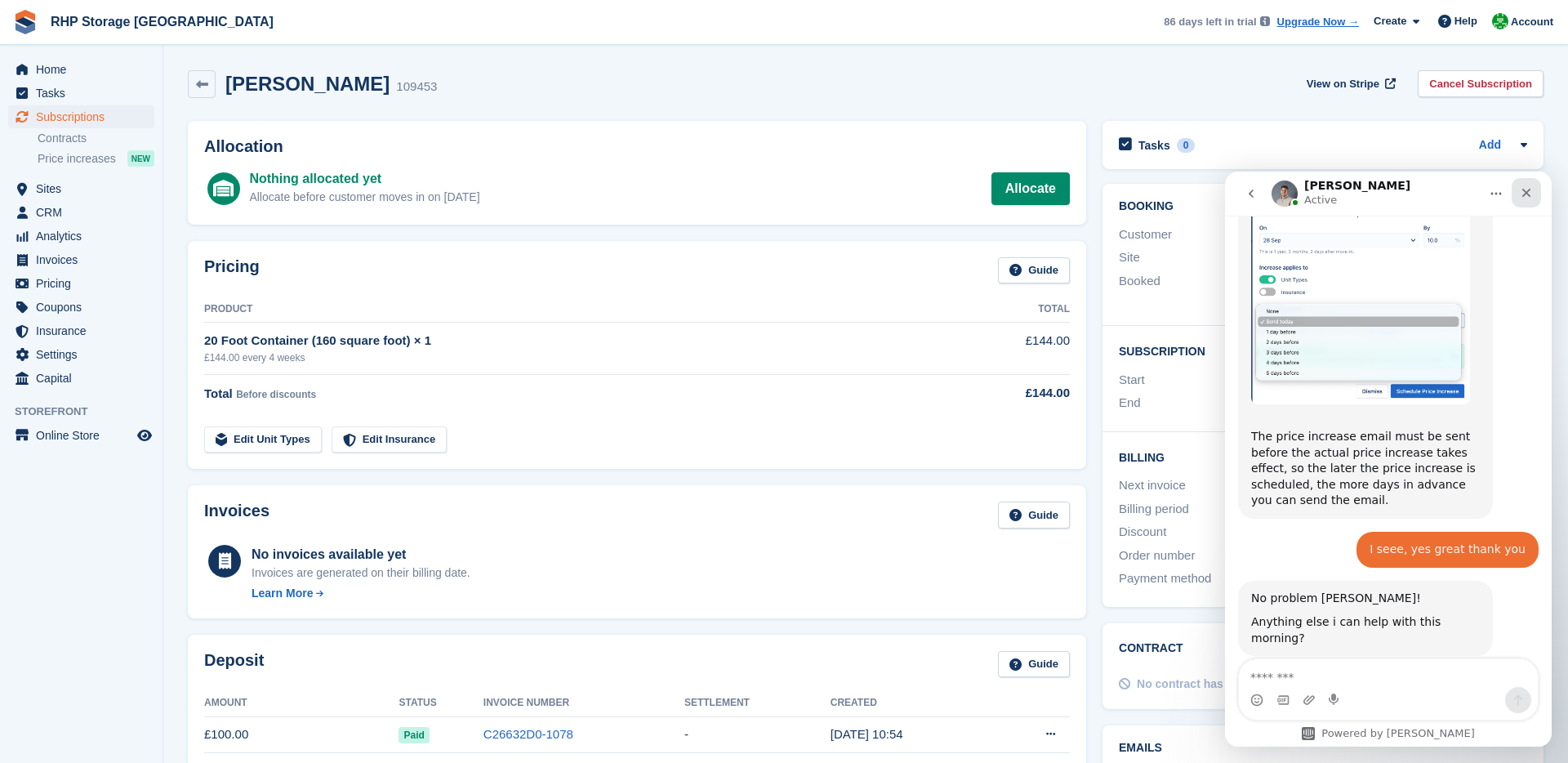
click at [1537, 202] on div "Close" at bounding box center [1526, 193] width 30 height 30
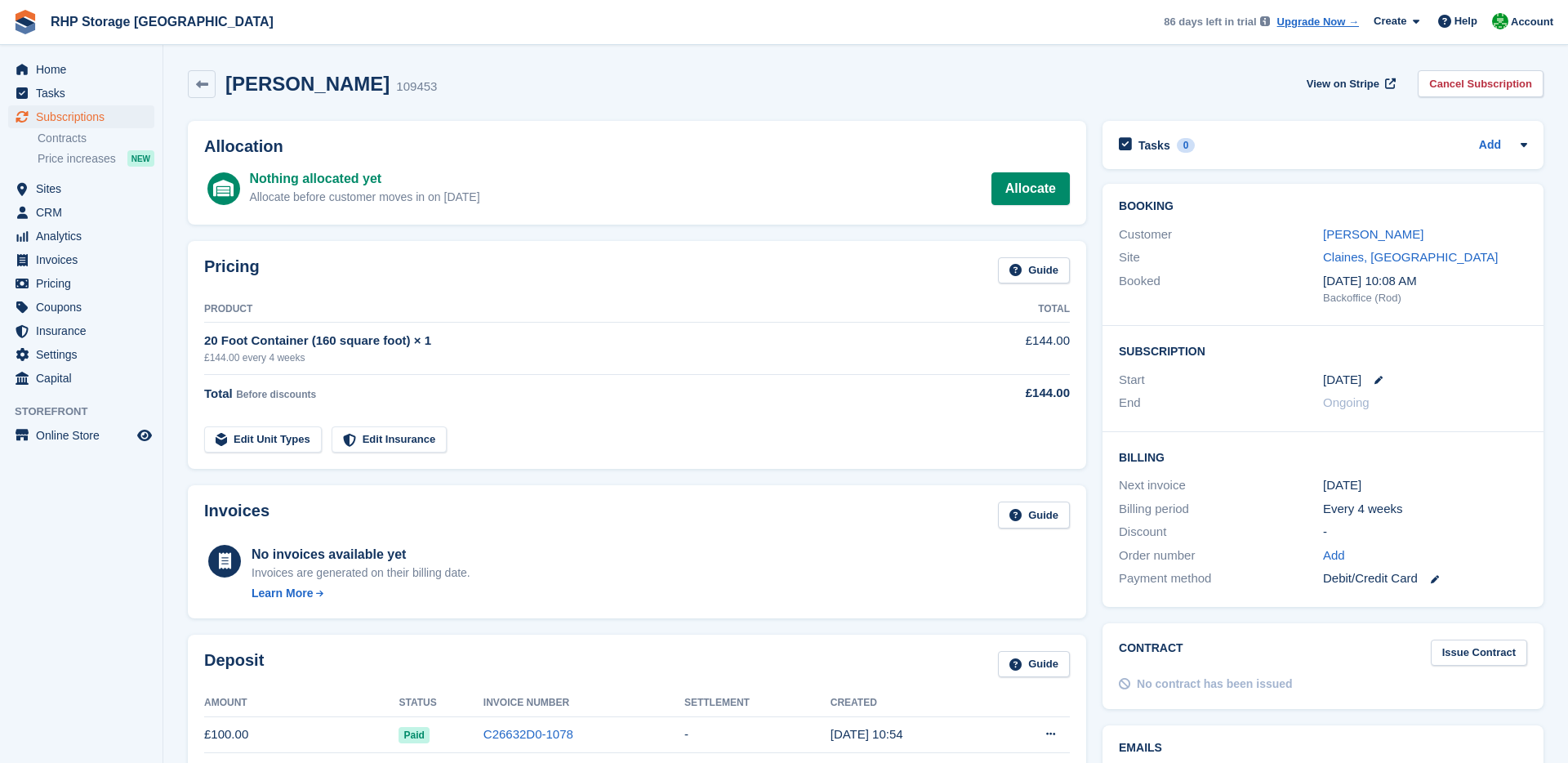
scroll to position [2052, 0]
click at [47, 63] on span "Home" at bounding box center [85, 69] width 98 height 23
